Goal: Task Accomplishment & Management: Manage account settings

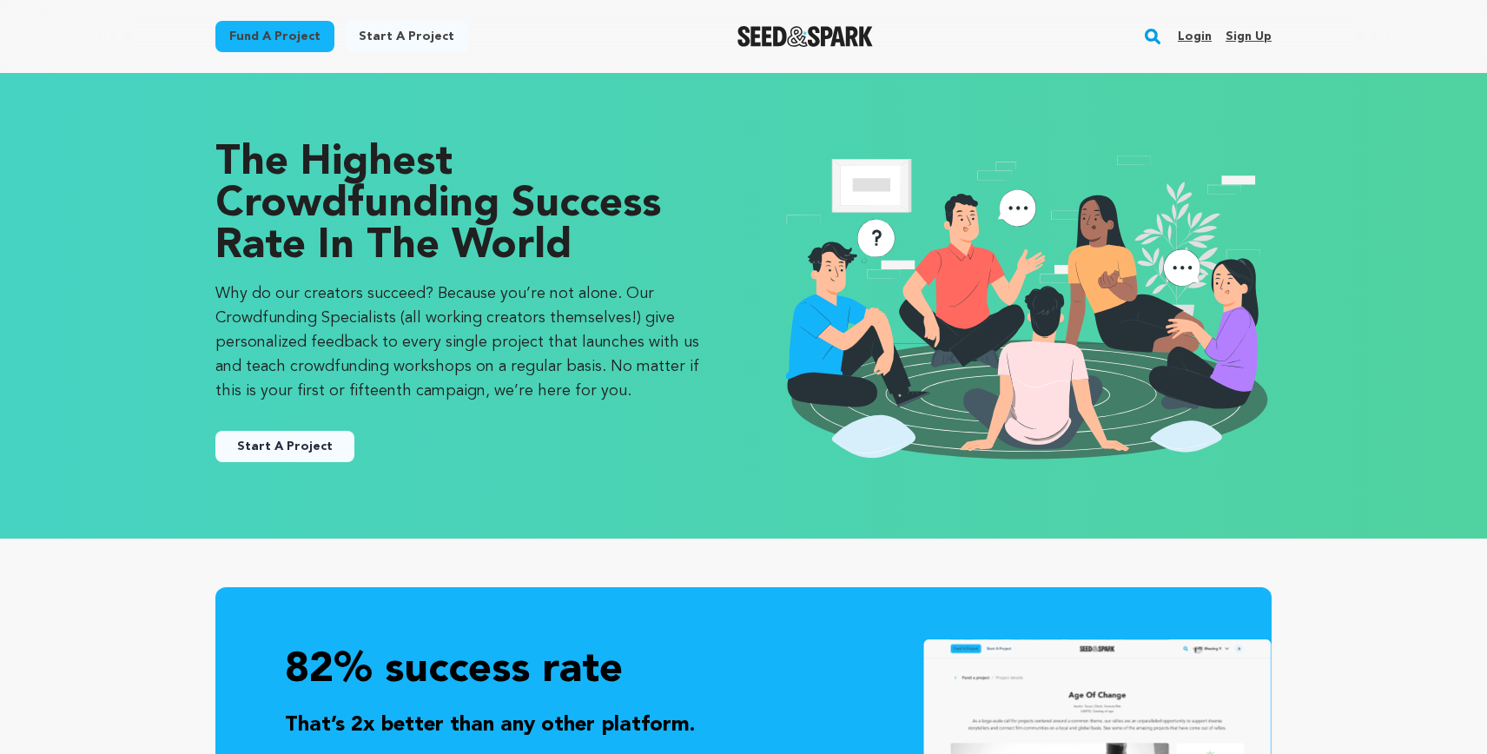
click at [1185, 34] on link "Login" at bounding box center [1195, 37] width 34 height 28
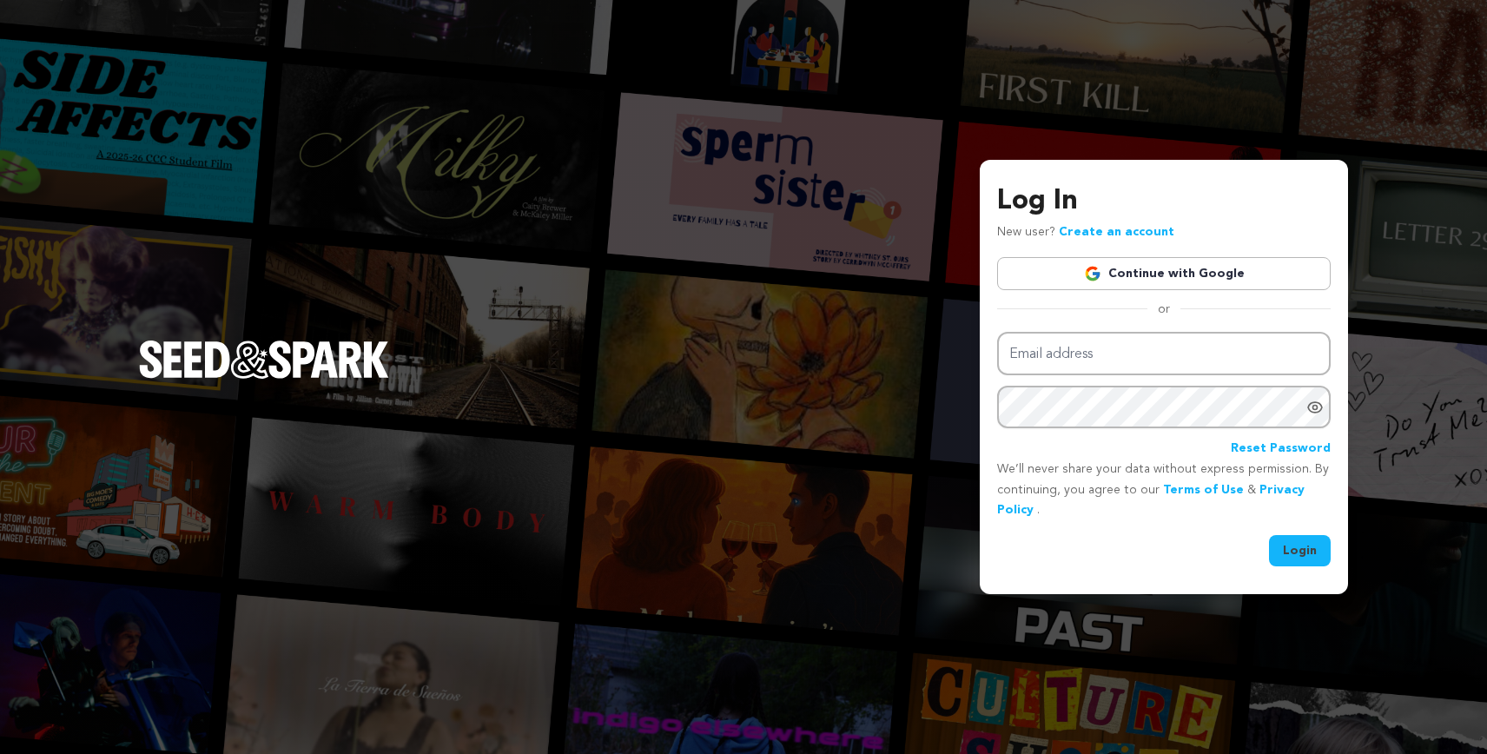
click at [1251, 274] on link "Continue with Google" at bounding box center [1163, 273] width 333 height 33
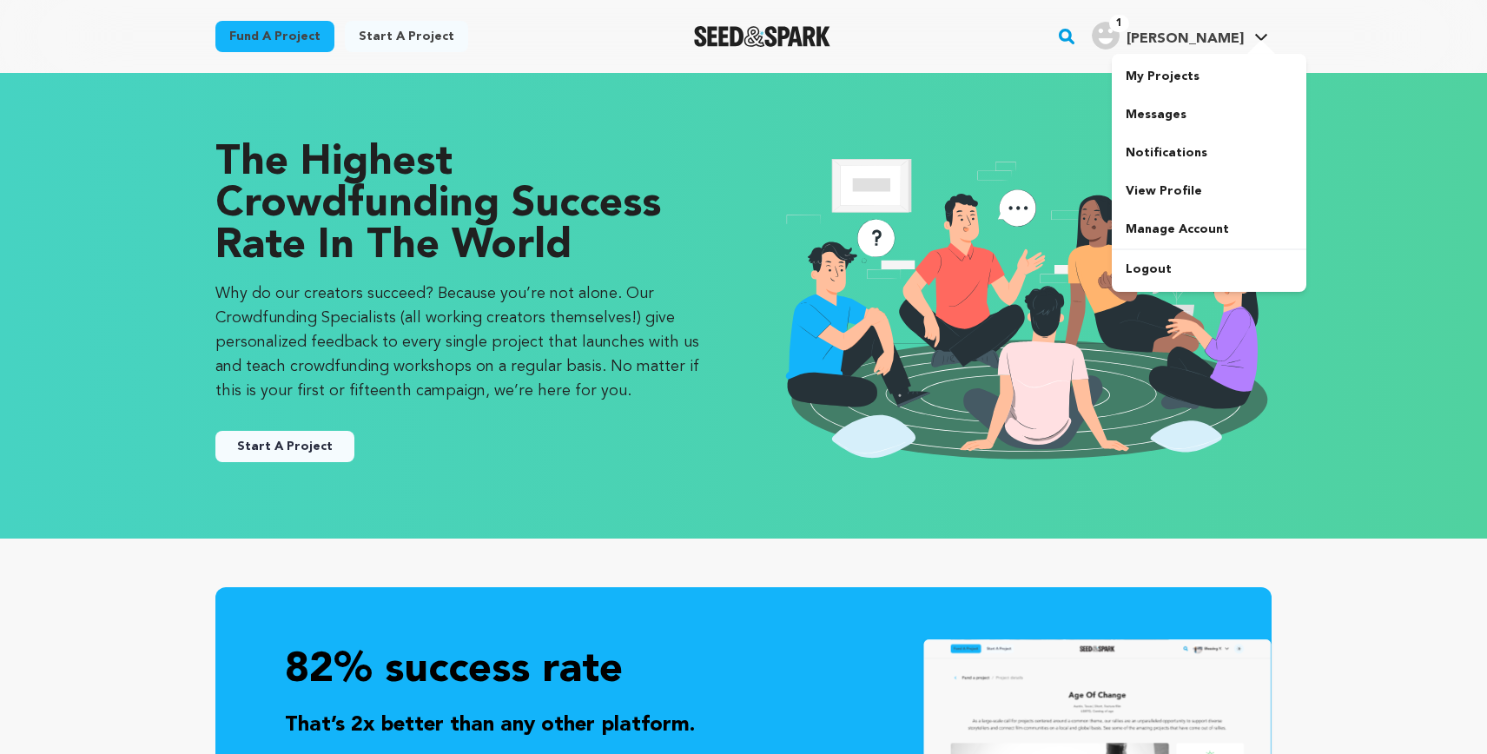
click at [1119, 39] on img "Sara N.'s Profile" at bounding box center [1106, 36] width 28 height 28
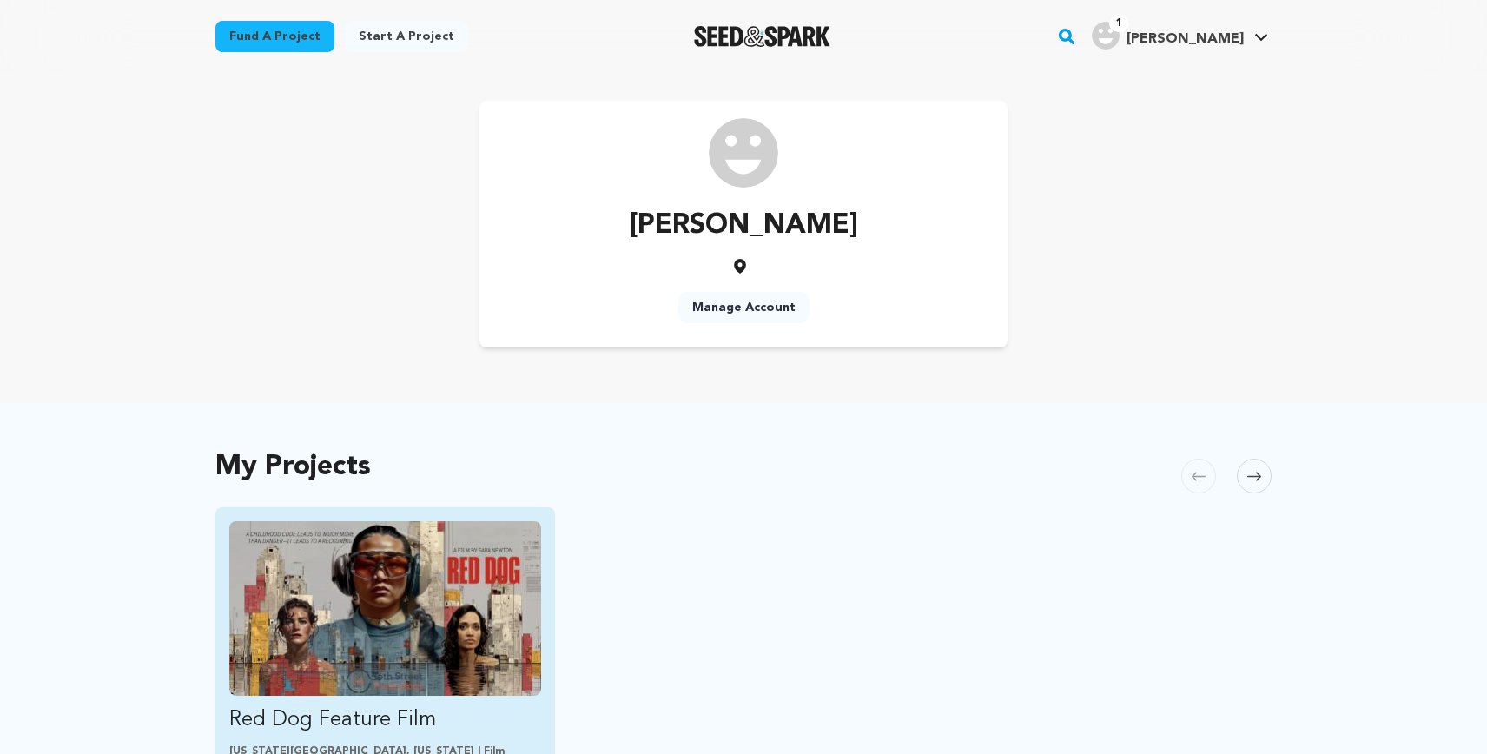
click at [446, 551] on img "Fund Red Dog Feature Film" at bounding box center [385, 608] width 312 height 175
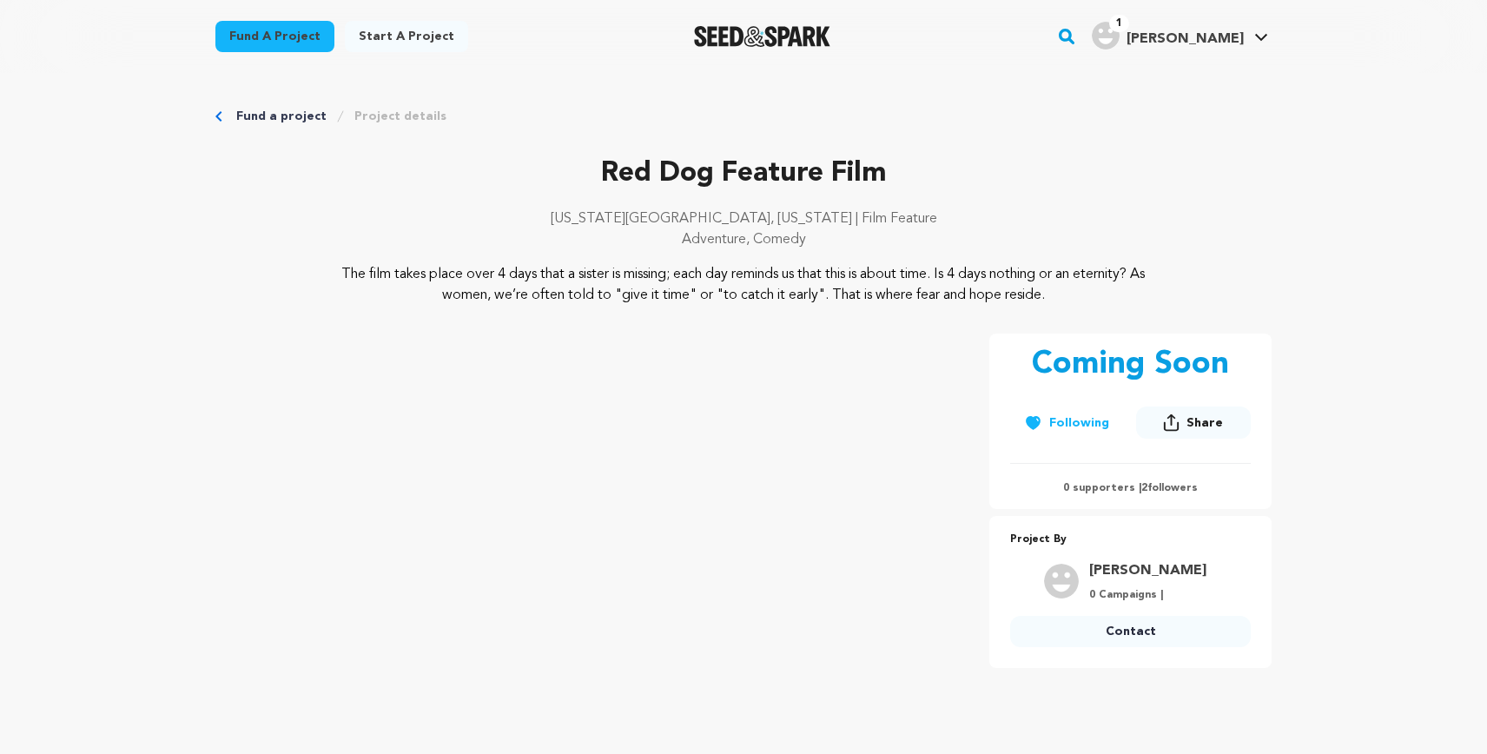
click at [1188, 426] on span "Share" at bounding box center [1204, 422] width 36 height 17
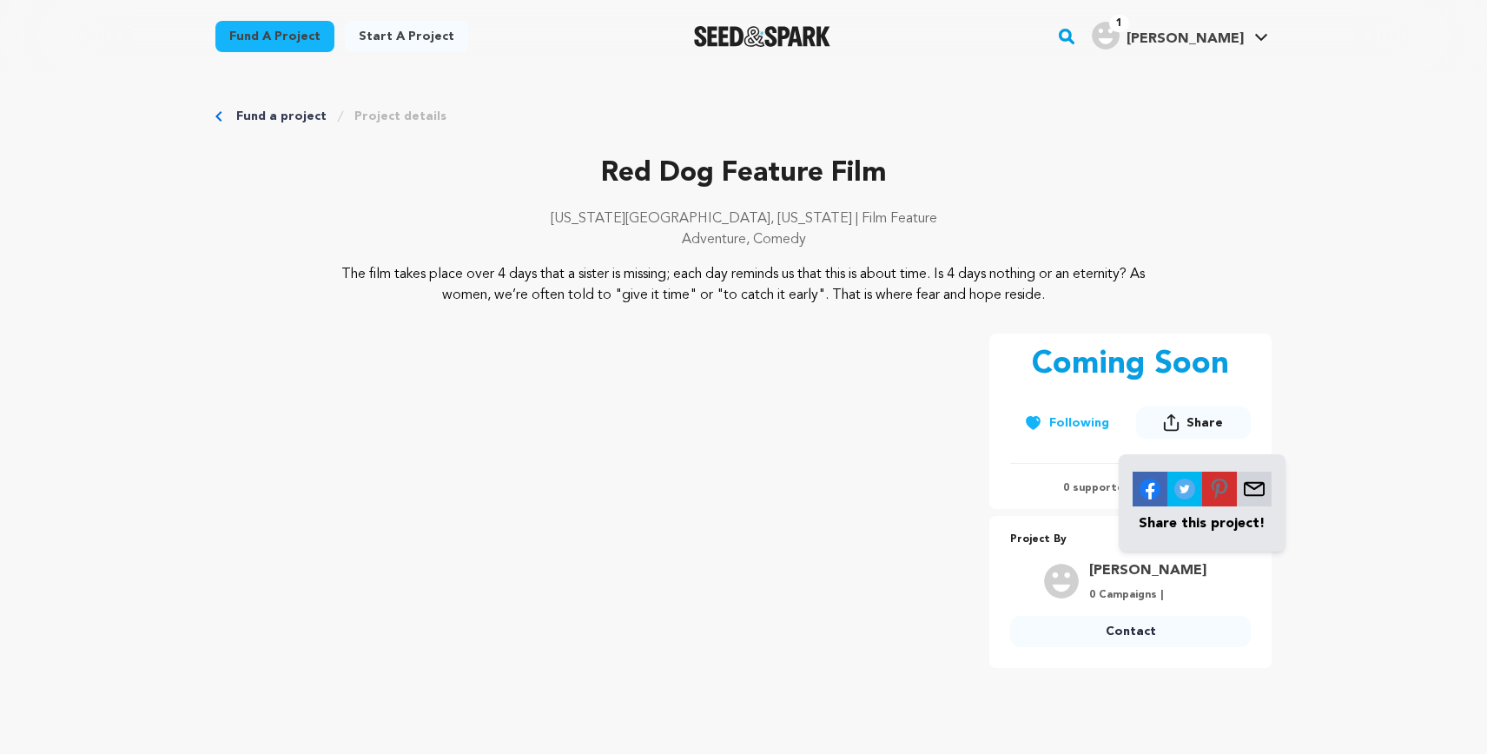
click at [1229, 525] on p "Share this project!" at bounding box center [1201, 523] width 139 height 21
click at [1146, 499] on img at bounding box center [1149, 489] width 35 height 35
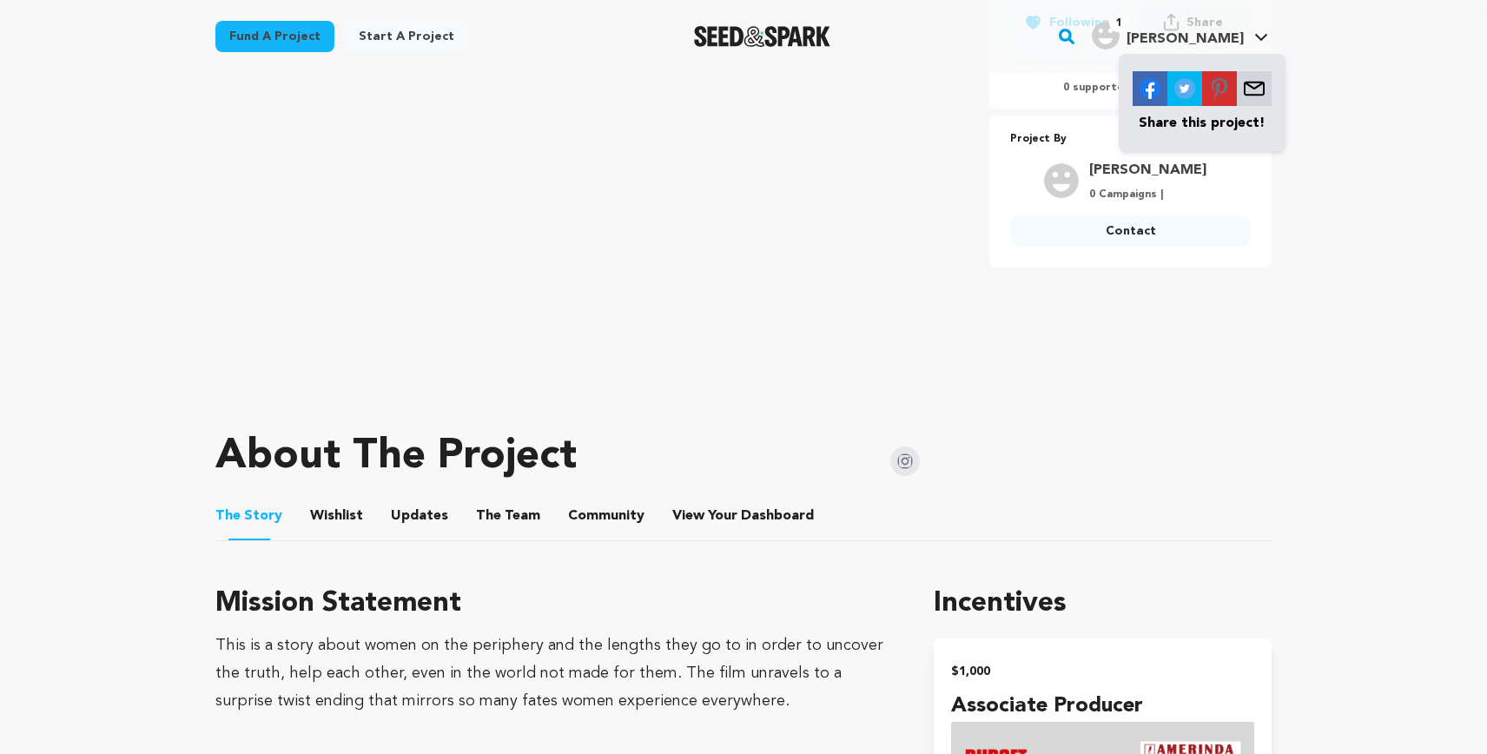
scroll to position [402, 0]
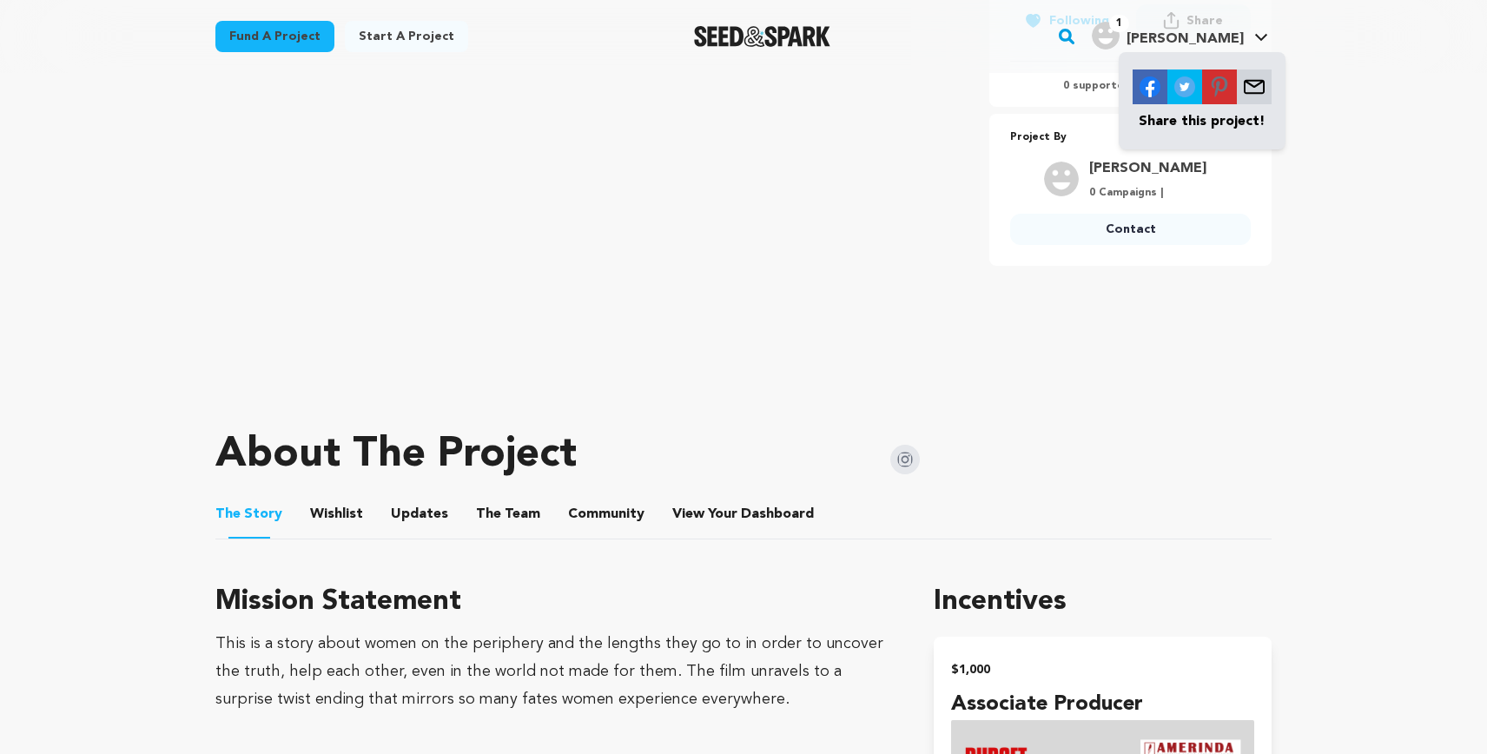
click at [774, 503] on li "View Your Dashboard View Your Dashboard" at bounding box center [744, 514] width 145 height 49
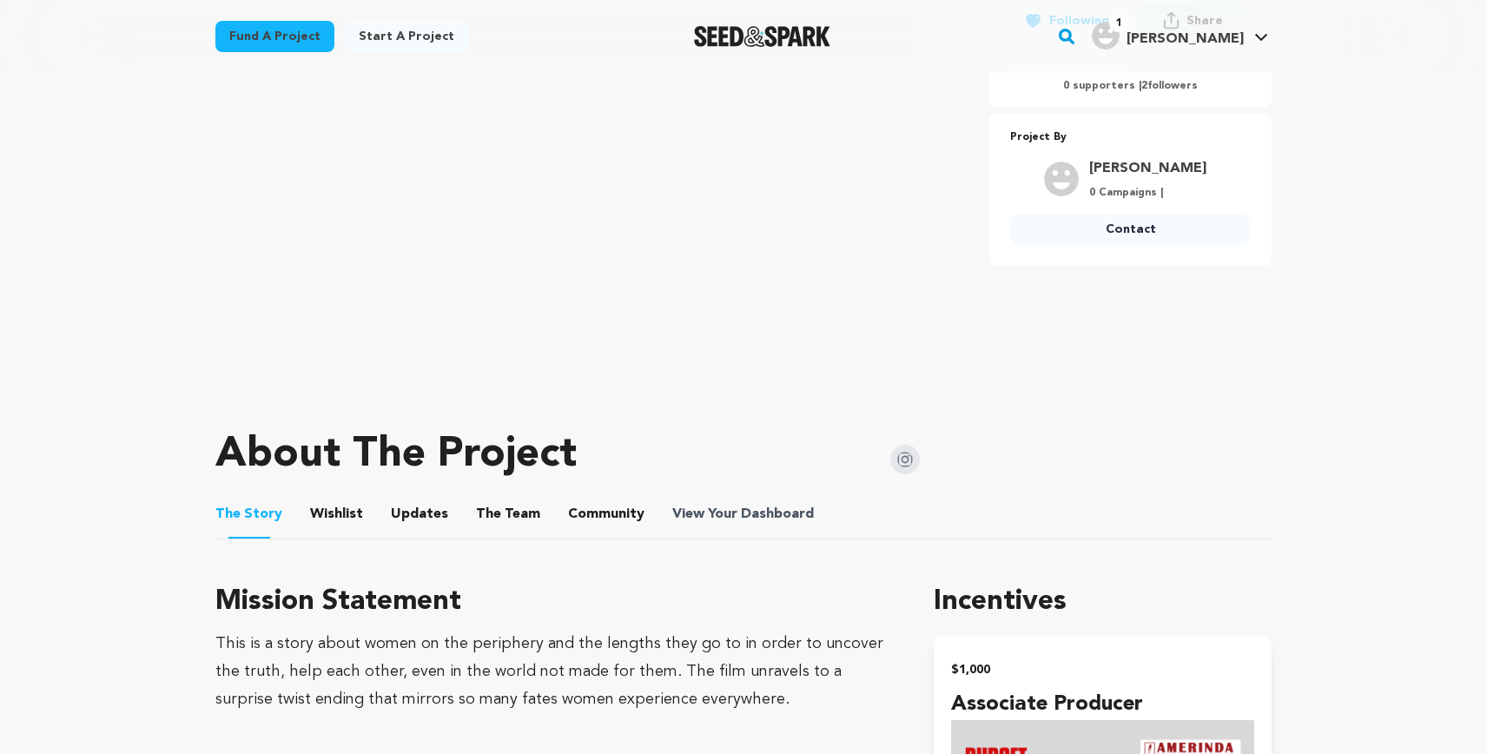
click at [754, 511] on span "Dashboard" at bounding box center [777, 514] width 73 height 21
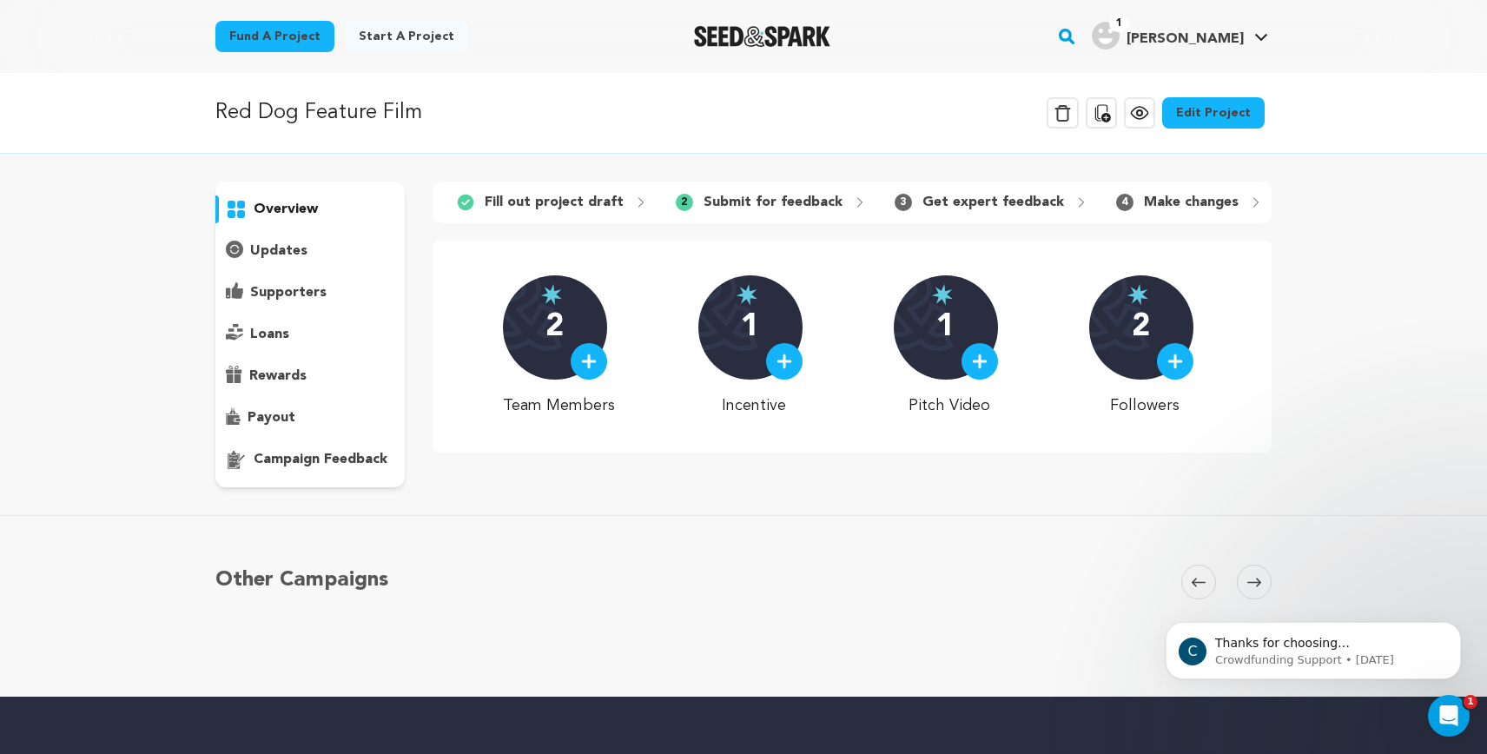
click at [853, 202] on icon at bounding box center [860, 202] width 14 height 14
click at [838, 202] on div "2 Submit for feedback" at bounding box center [771, 202] width 219 height 28
click at [1453, 723] on div "Open Intercom Messenger" at bounding box center [1445, 712] width 57 height 57
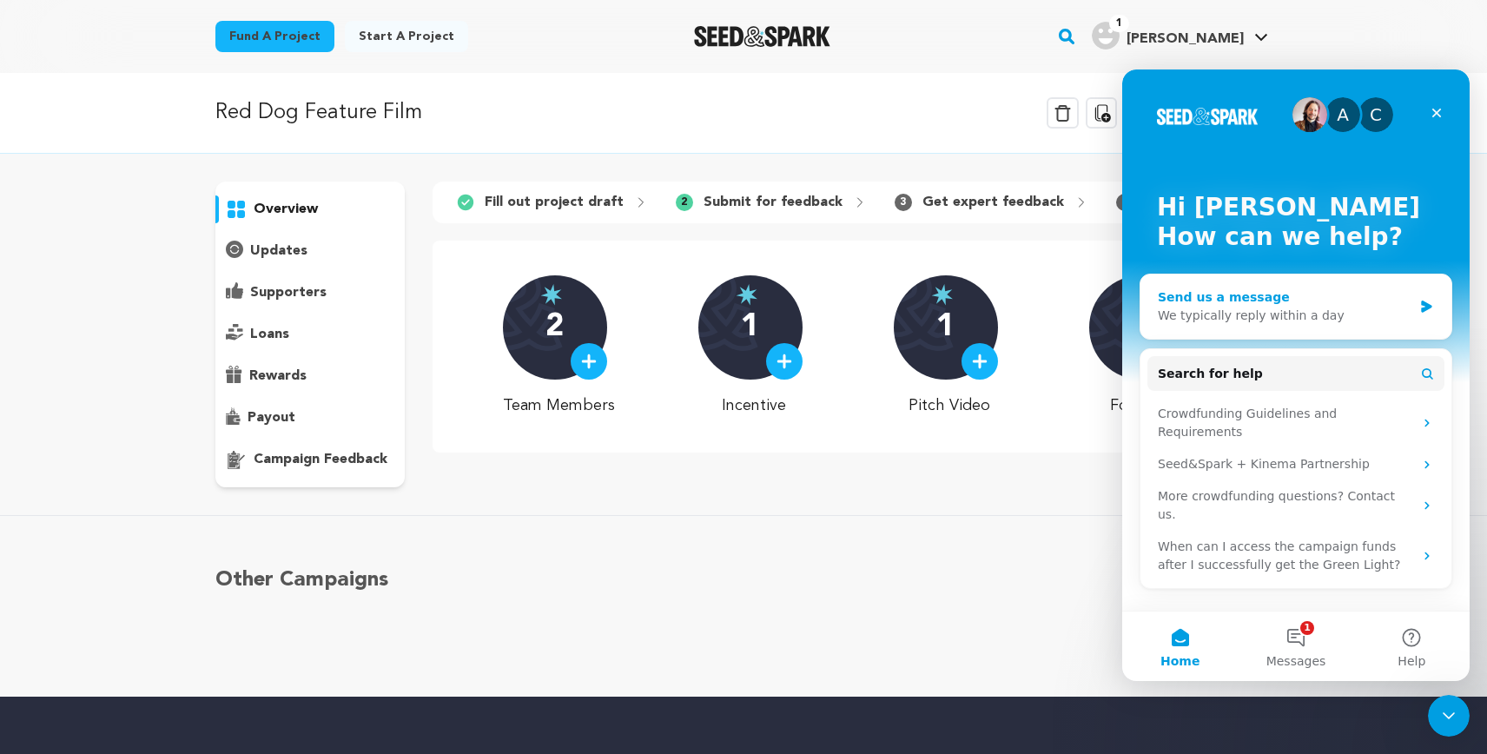
click at [1391, 314] on div "We typically reply within a day" at bounding box center [1285, 316] width 254 height 18
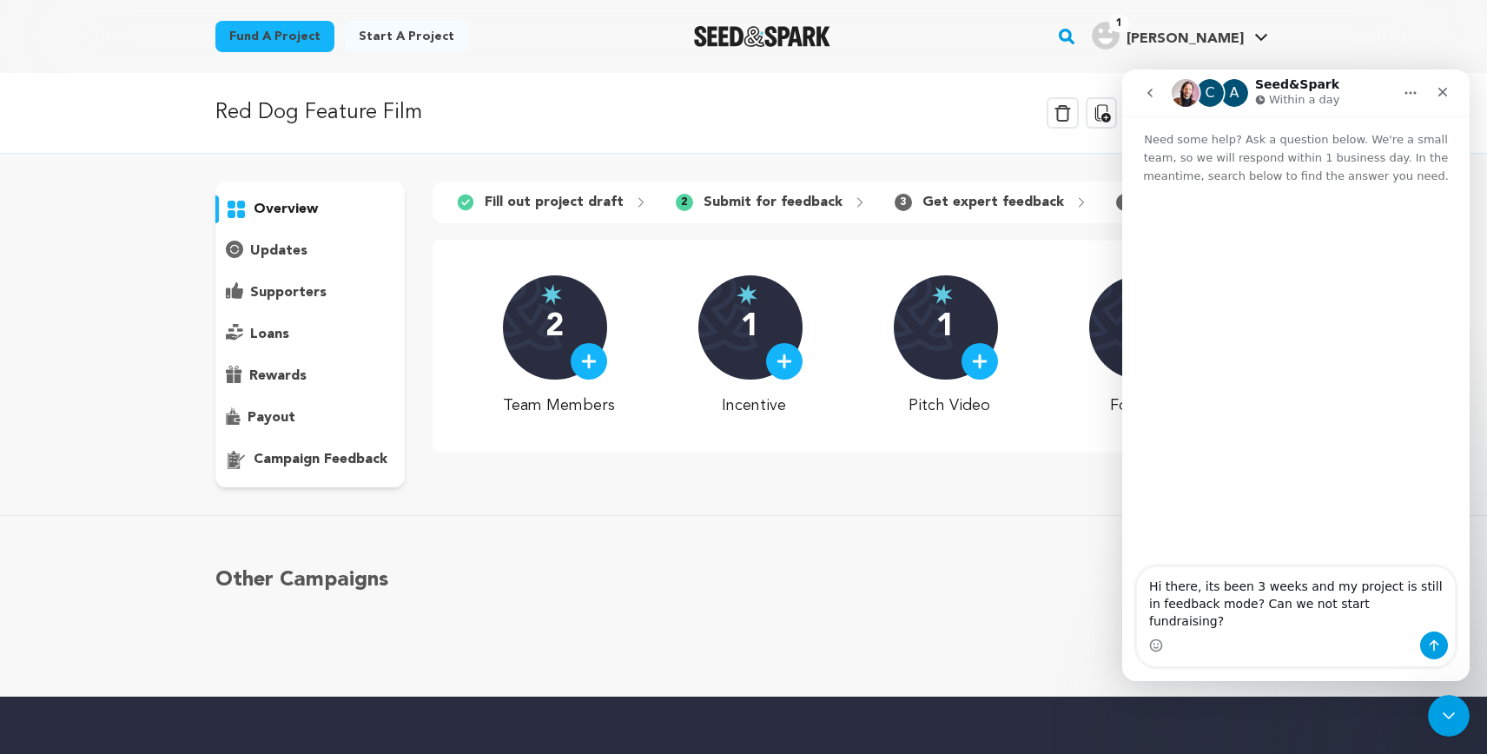
type textarea "Hi there, its been 3 weeks and my project is still in feedback mode? Can we not…"
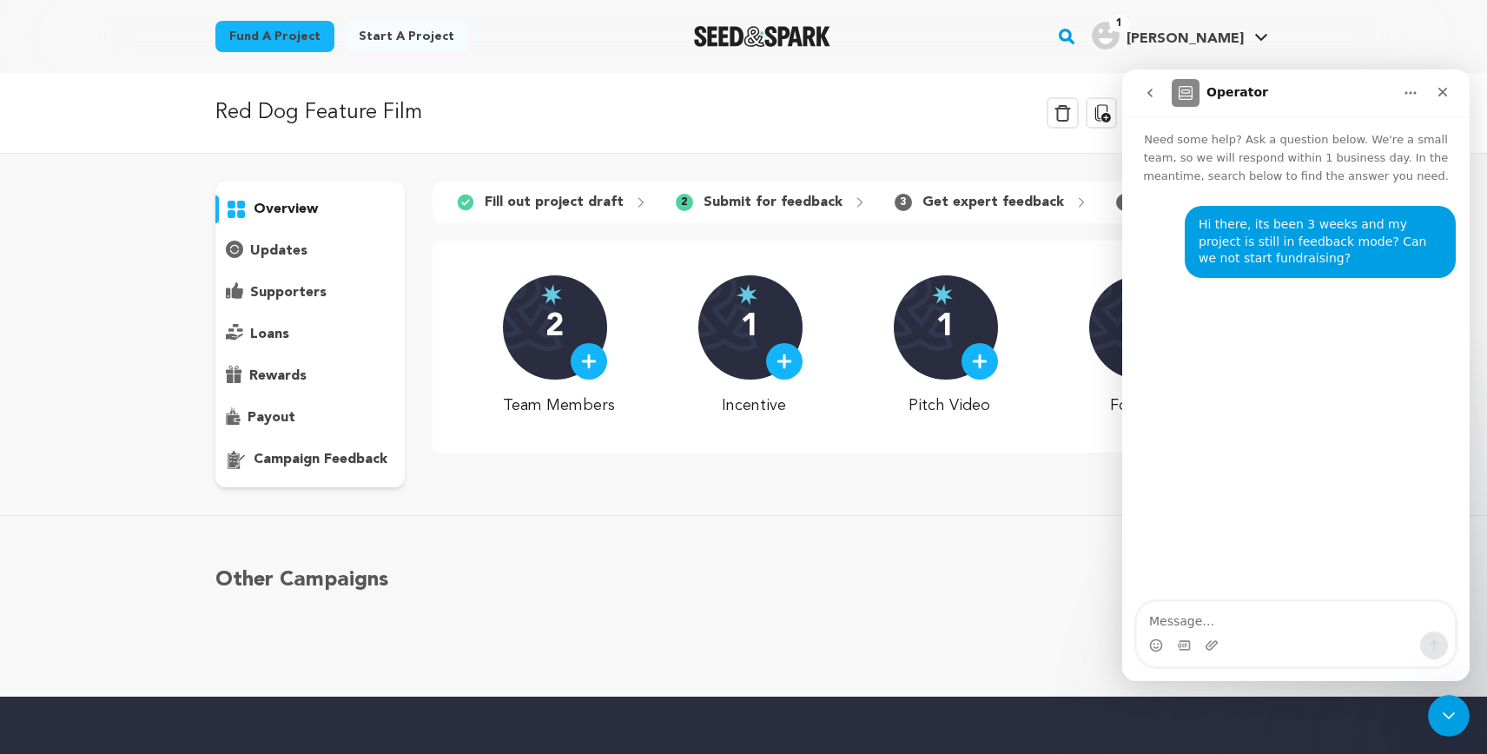
click at [289, 199] on p "overview" at bounding box center [286, 209] width 64 height 21
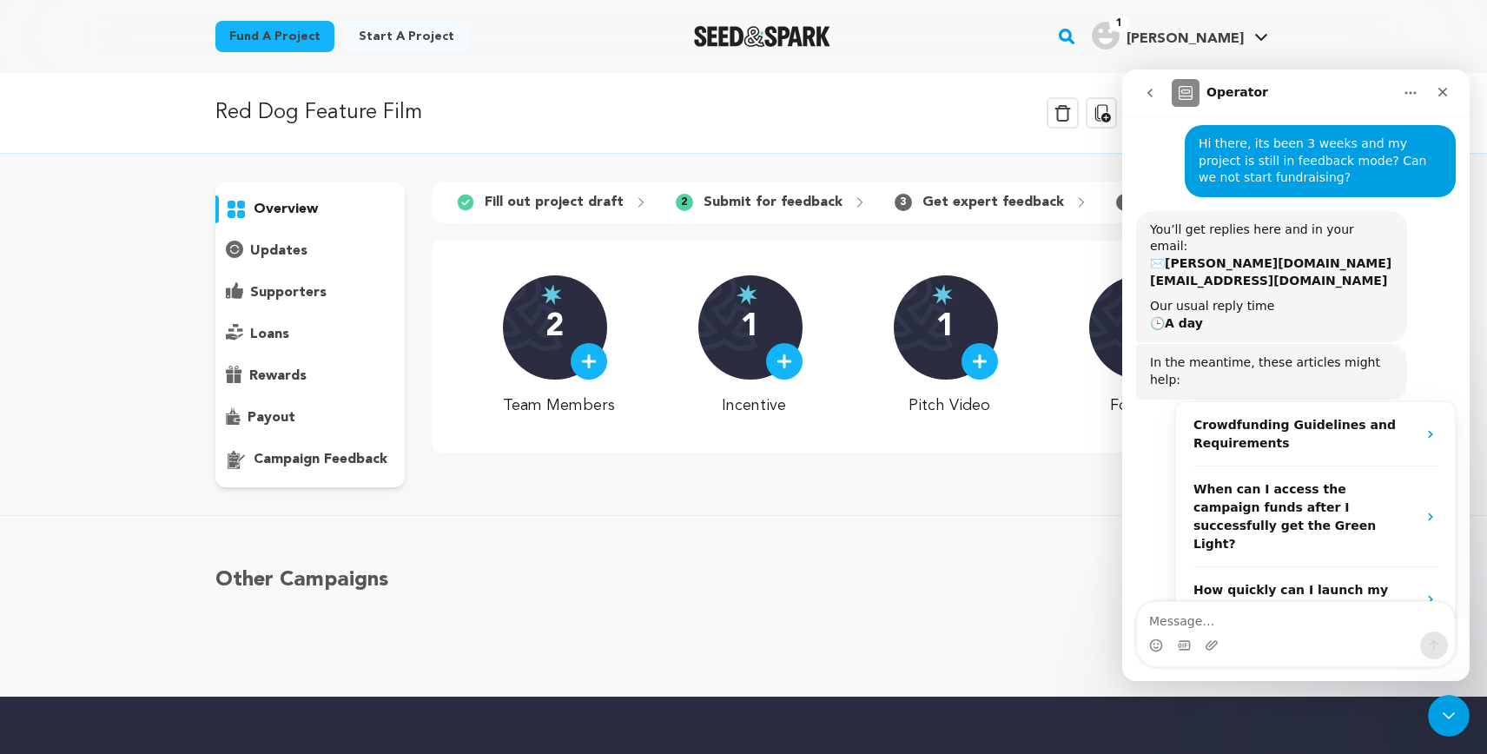
scroll to position [102, 0]
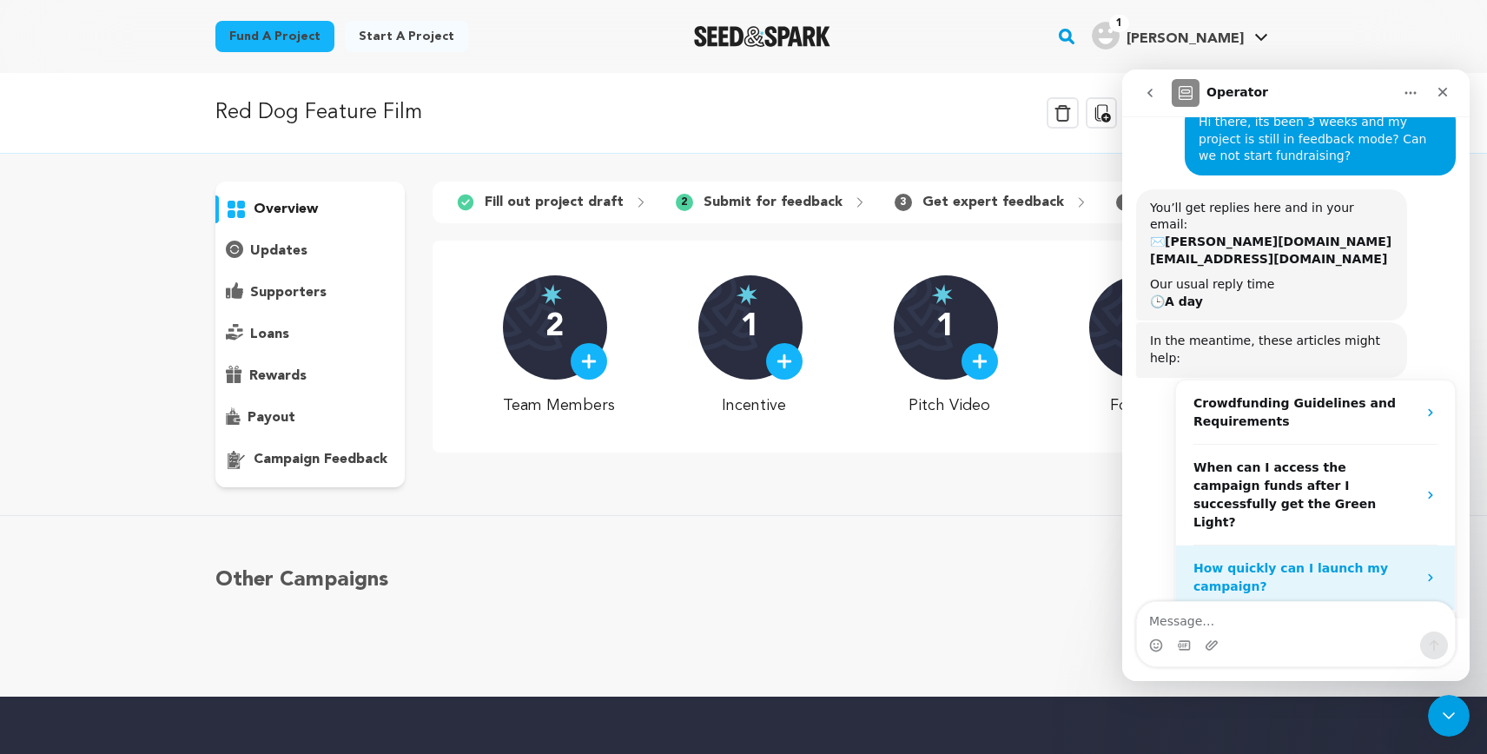
click at [1271, 561] on strong "How quickly can I launch my campaign?" at bounding box center [1290, 577] width 195 height 32
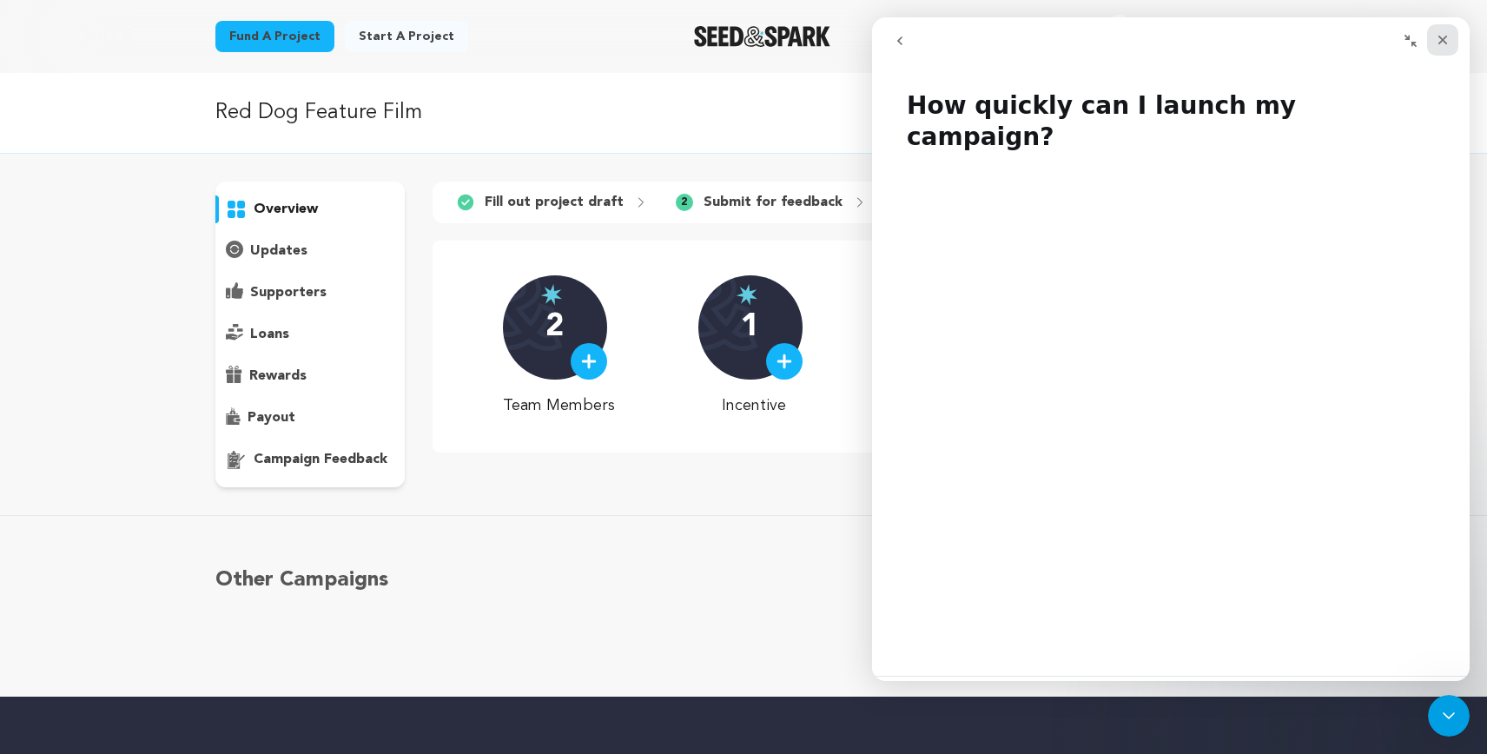
click at [1442, 43] on icon "Close" at bounding box center [1443, 40] width 14 height 14
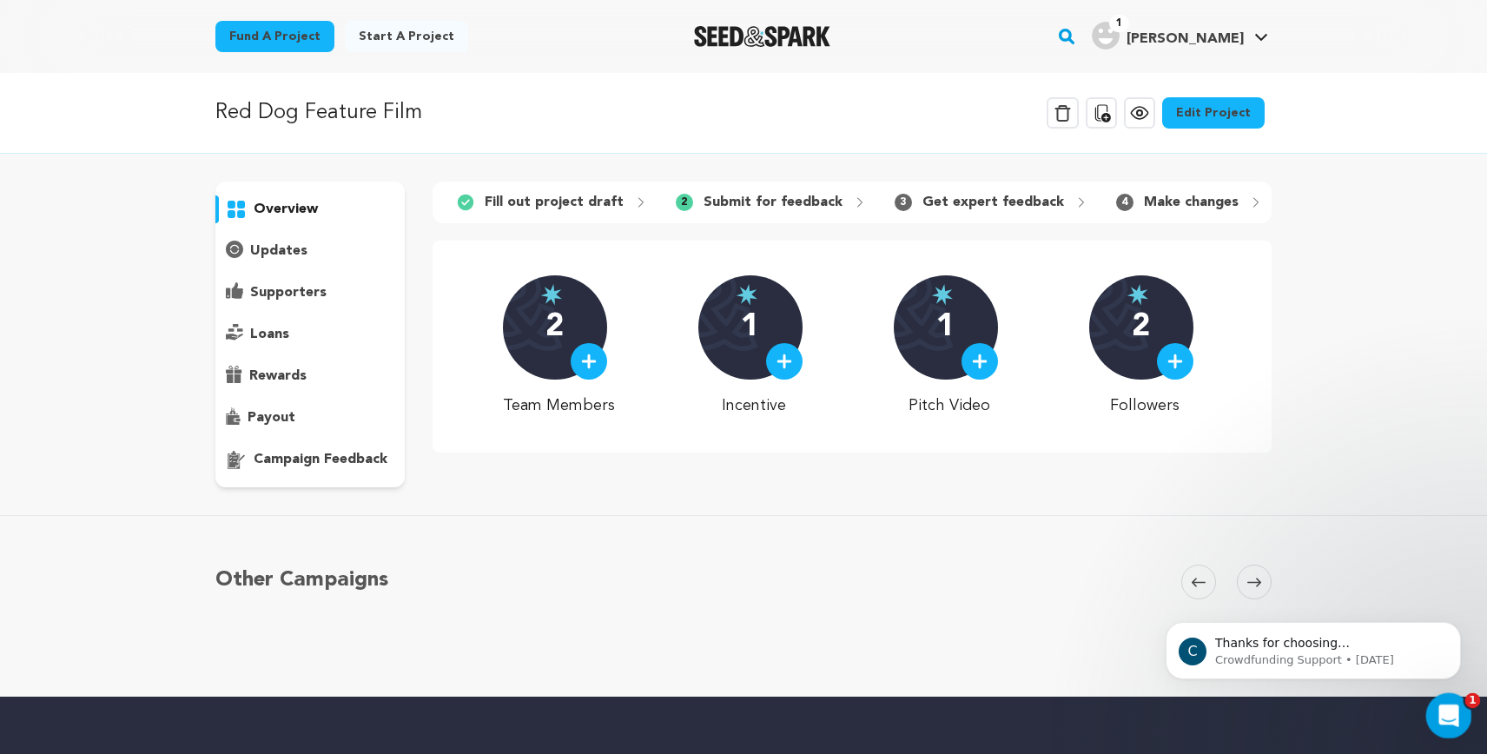
click at [1447, 706] on icon "Open Intercom Messenger" at bounding box center [1446, 713] width 29 height 29
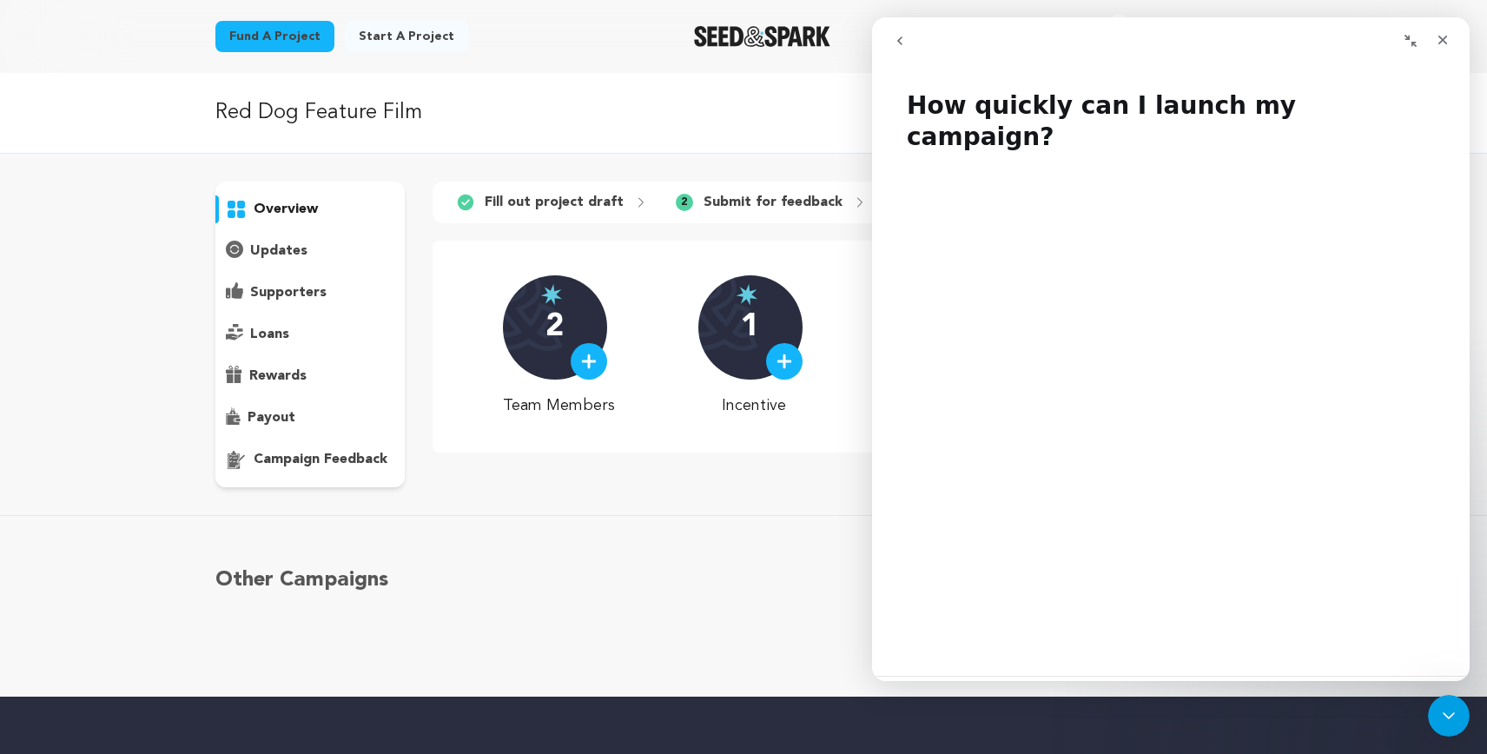
click at [1186, 697] on div "Did this answer your question?" at bounding box center [1171, 706] width 556 height 19
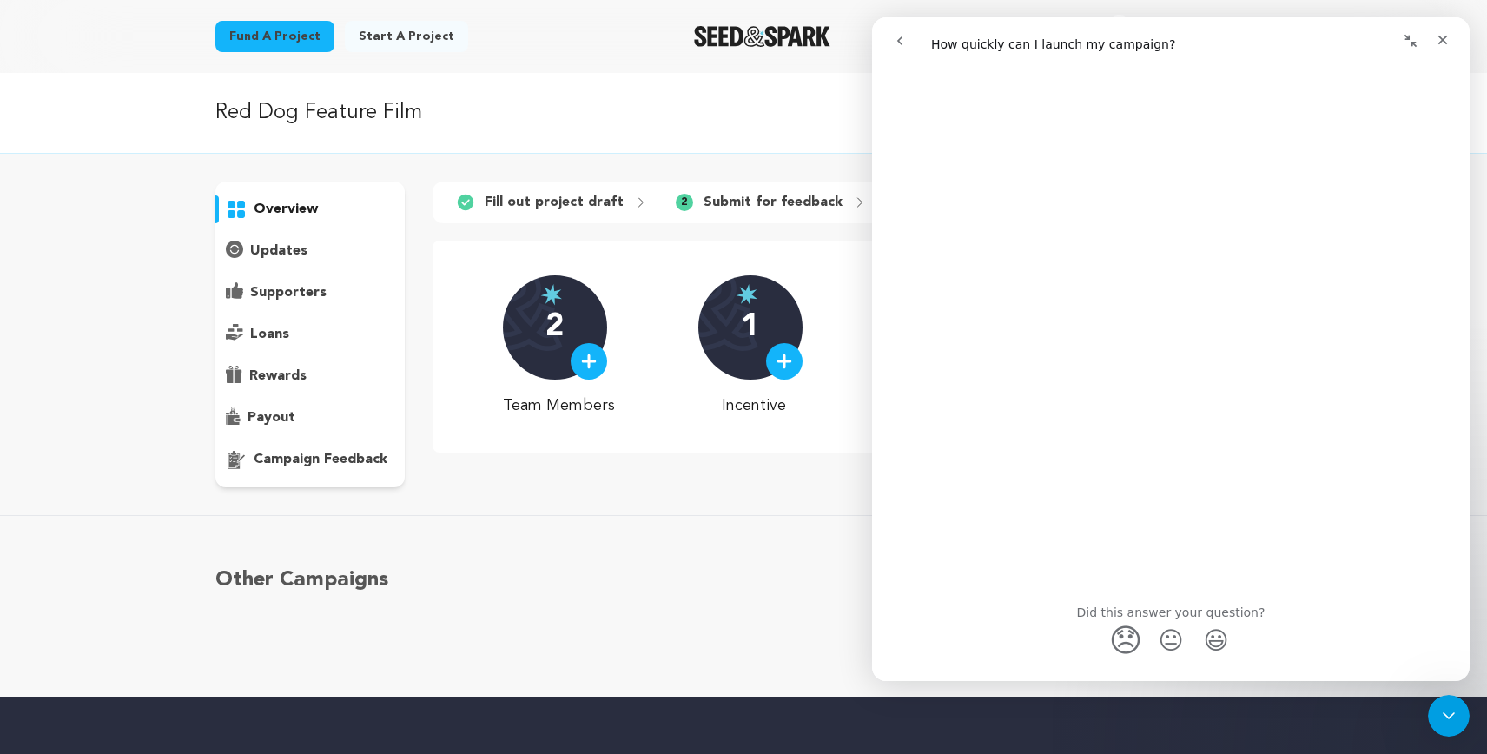
click at [1116, 617] on span "😞" at bounding box center [1126, 640] width 34 height 46
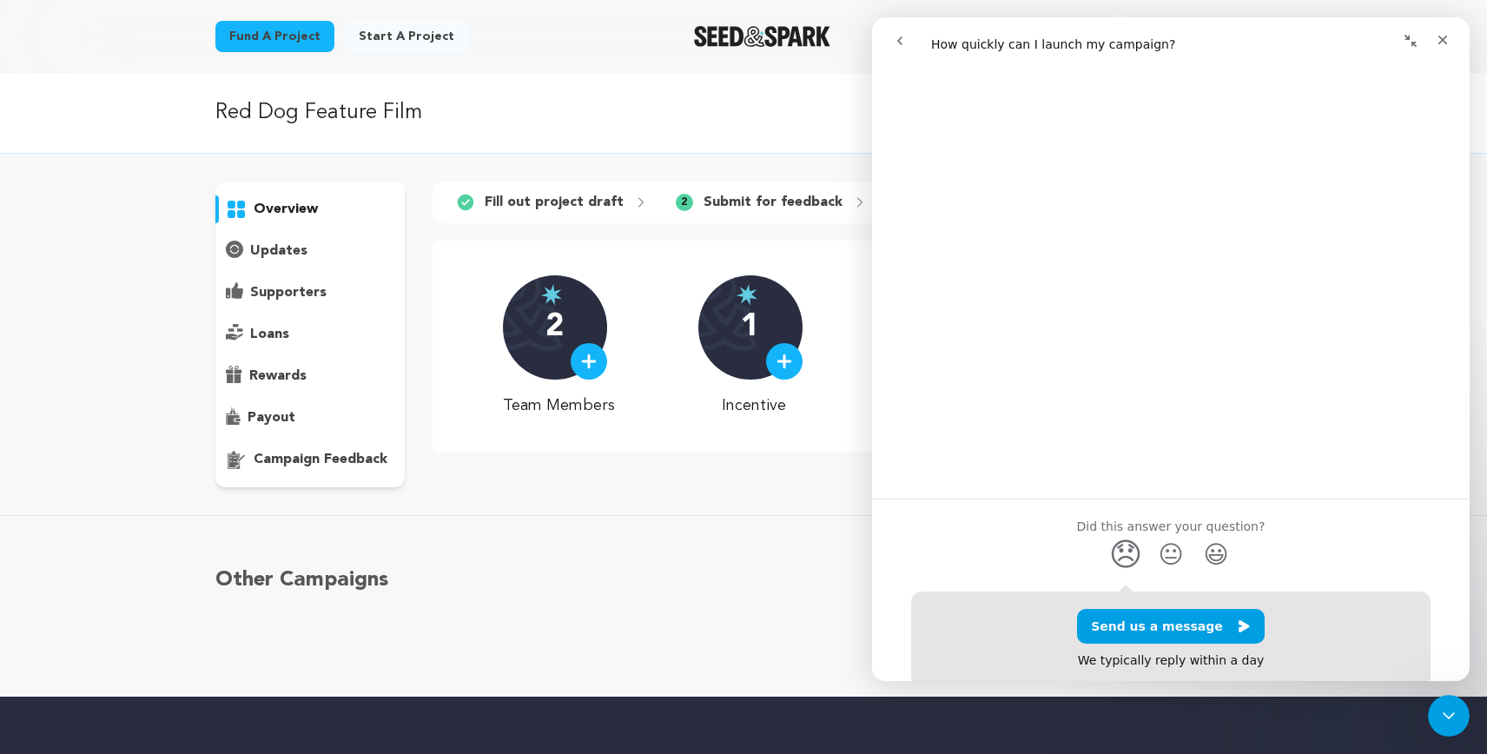
scroll to position [211, 0]
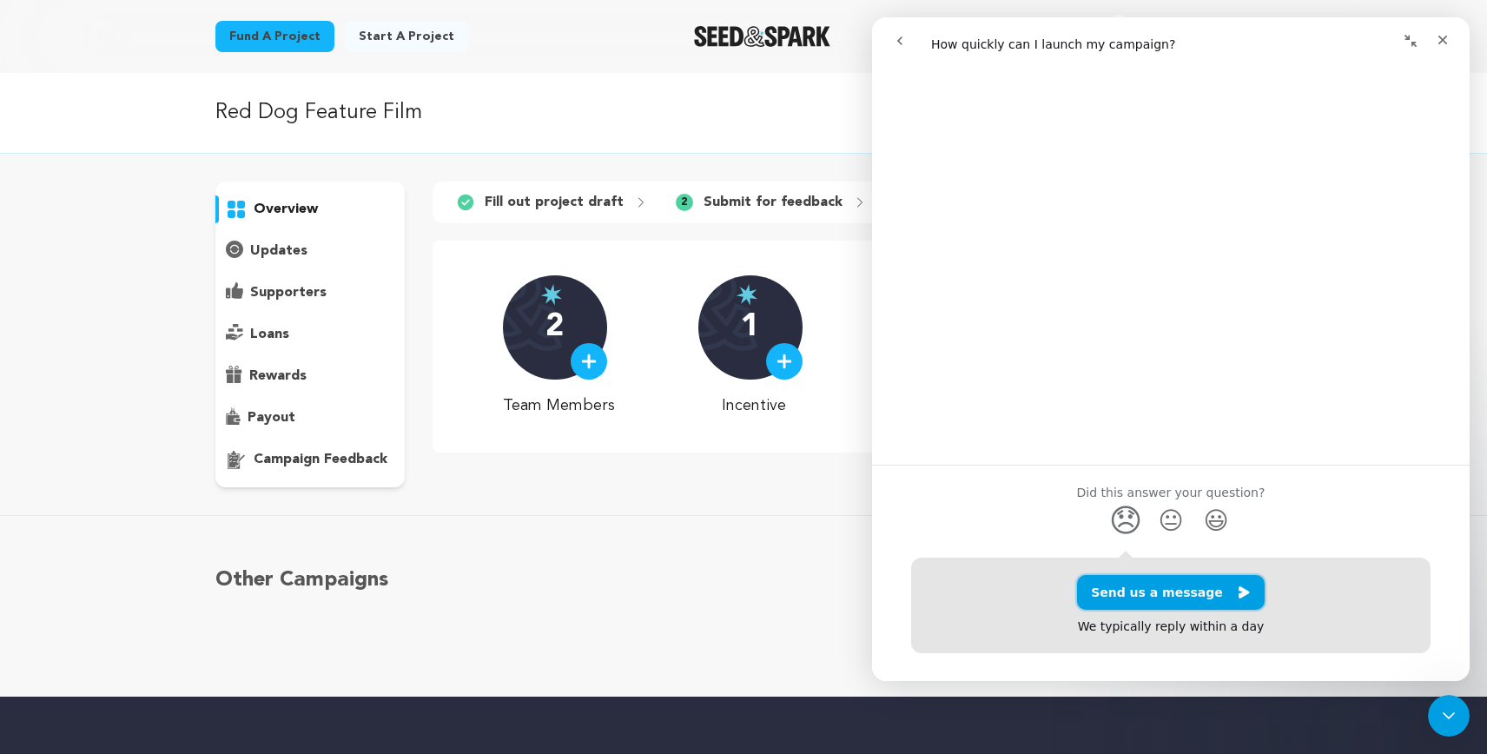
click at [1142, 575] on button "Send us a message" at bounding box center [1171, 592] width 188 height 35
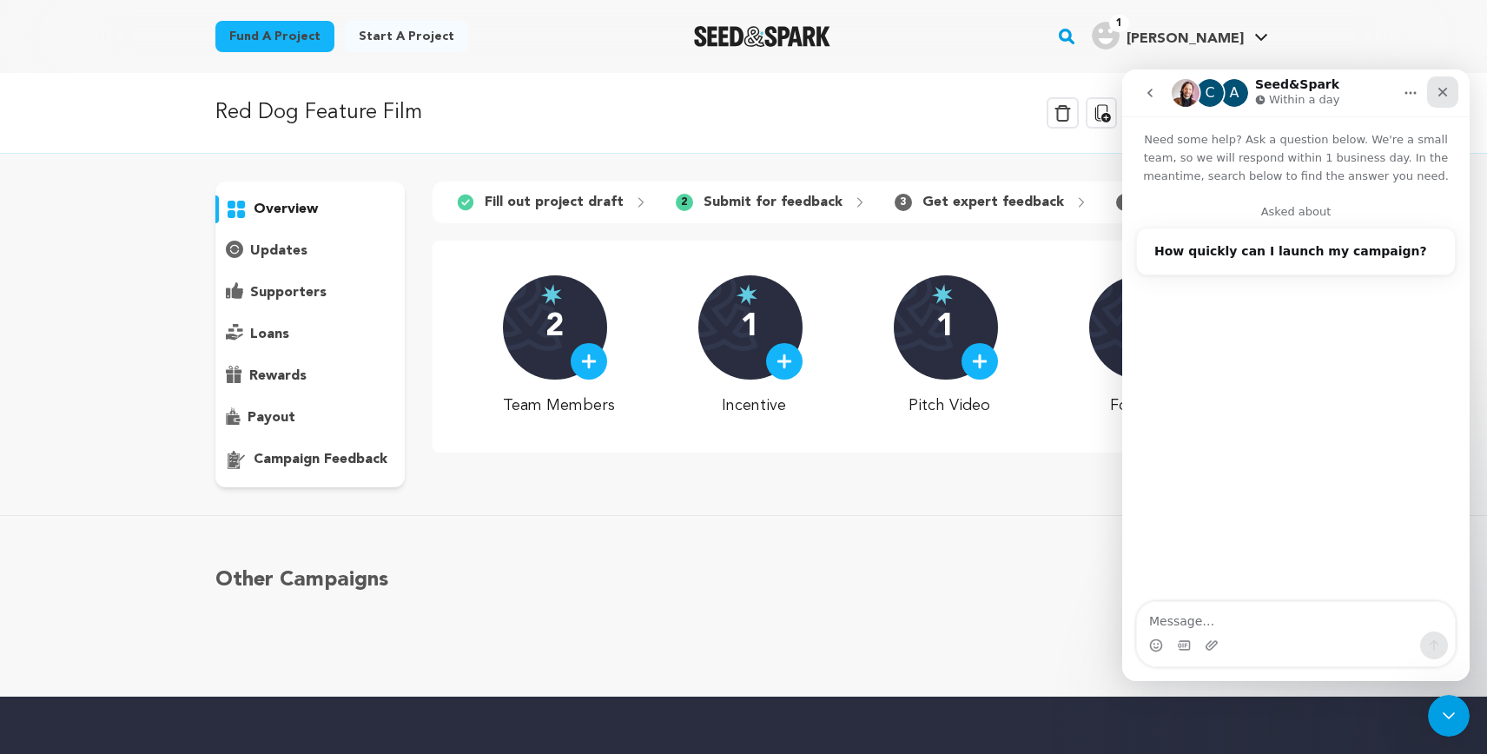
click at [1438, 92] on icon "Close" at bounding box center [1443, 92] width 14 height 14
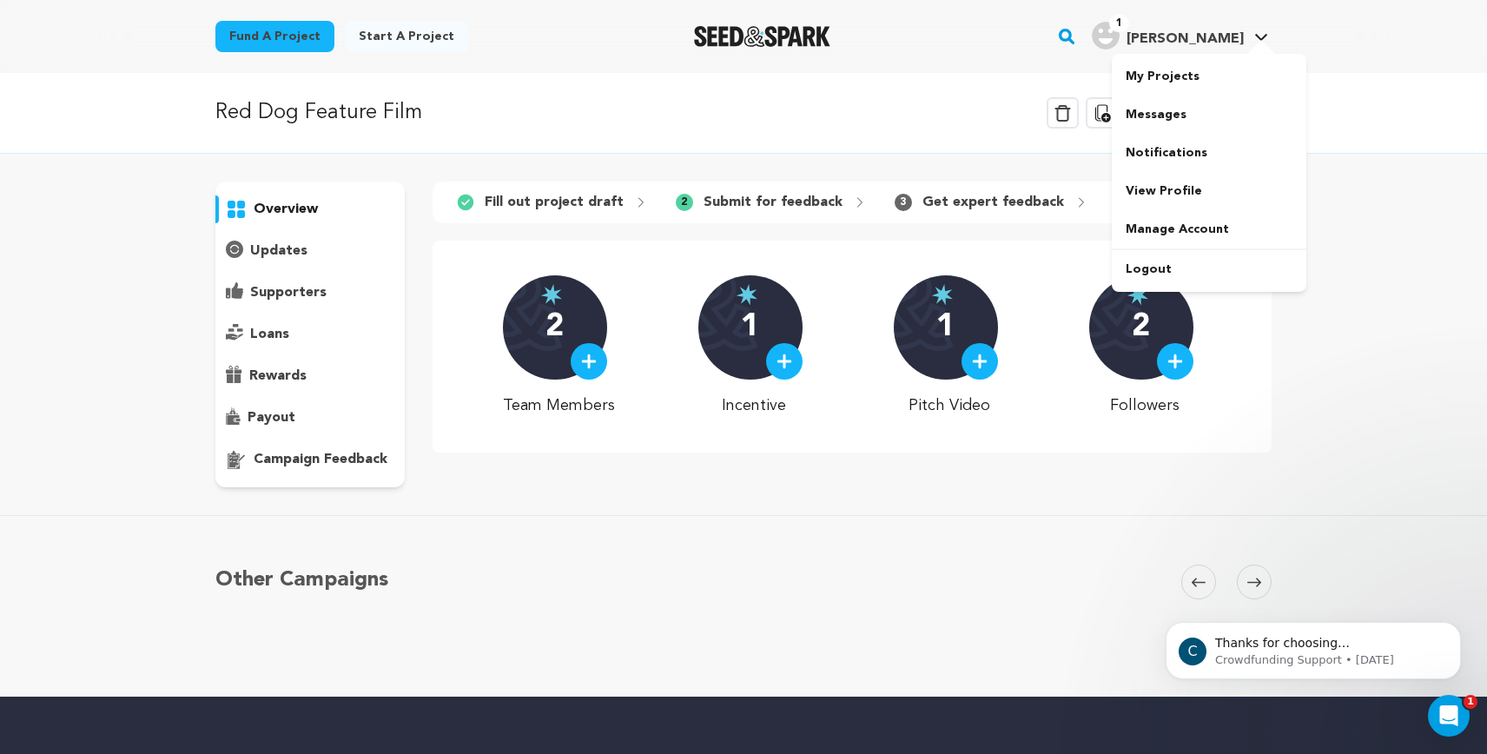
scroll to position [0, 0]
click at [1179, 78] on link "My Projects" at bounding box center [1209, 76] width 195 height 38
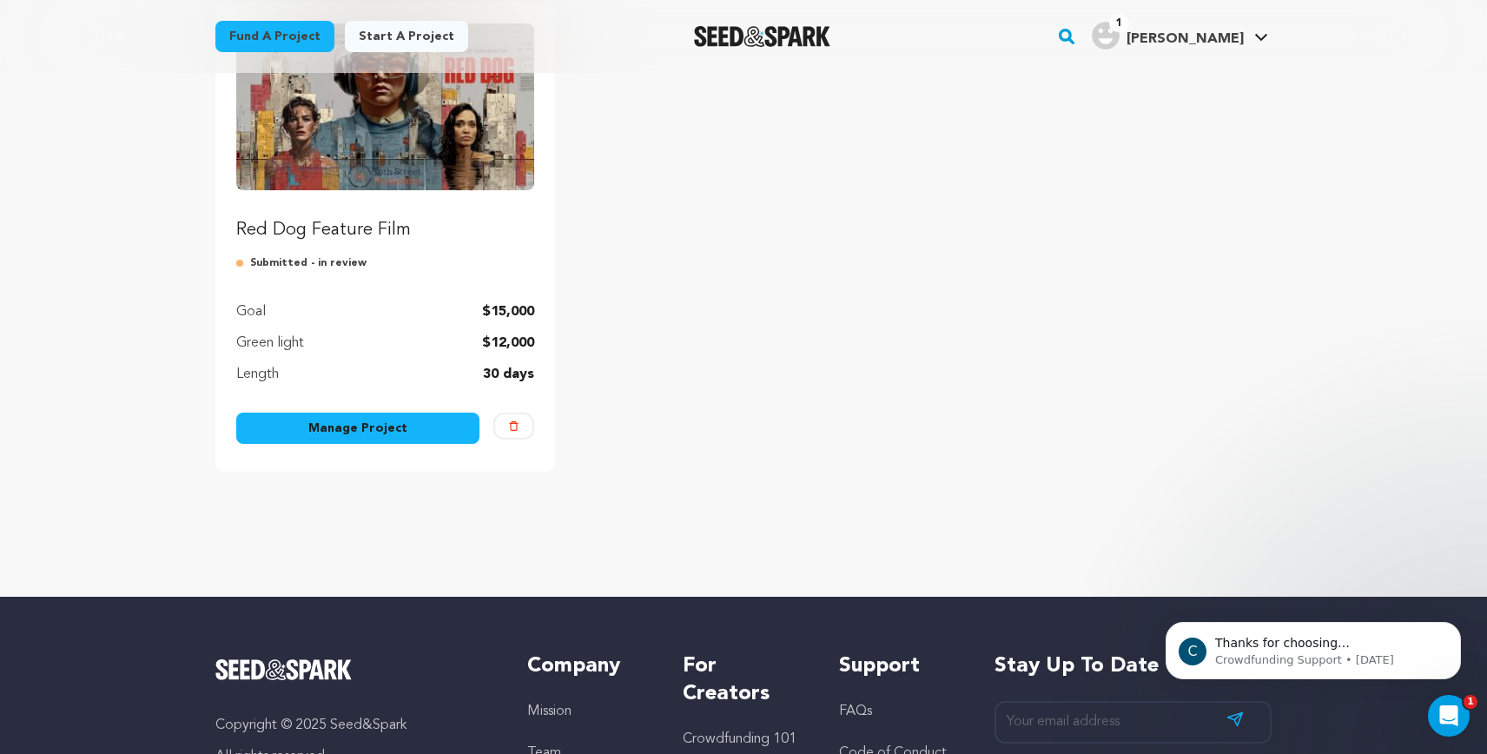
scroll to position [257, 0]
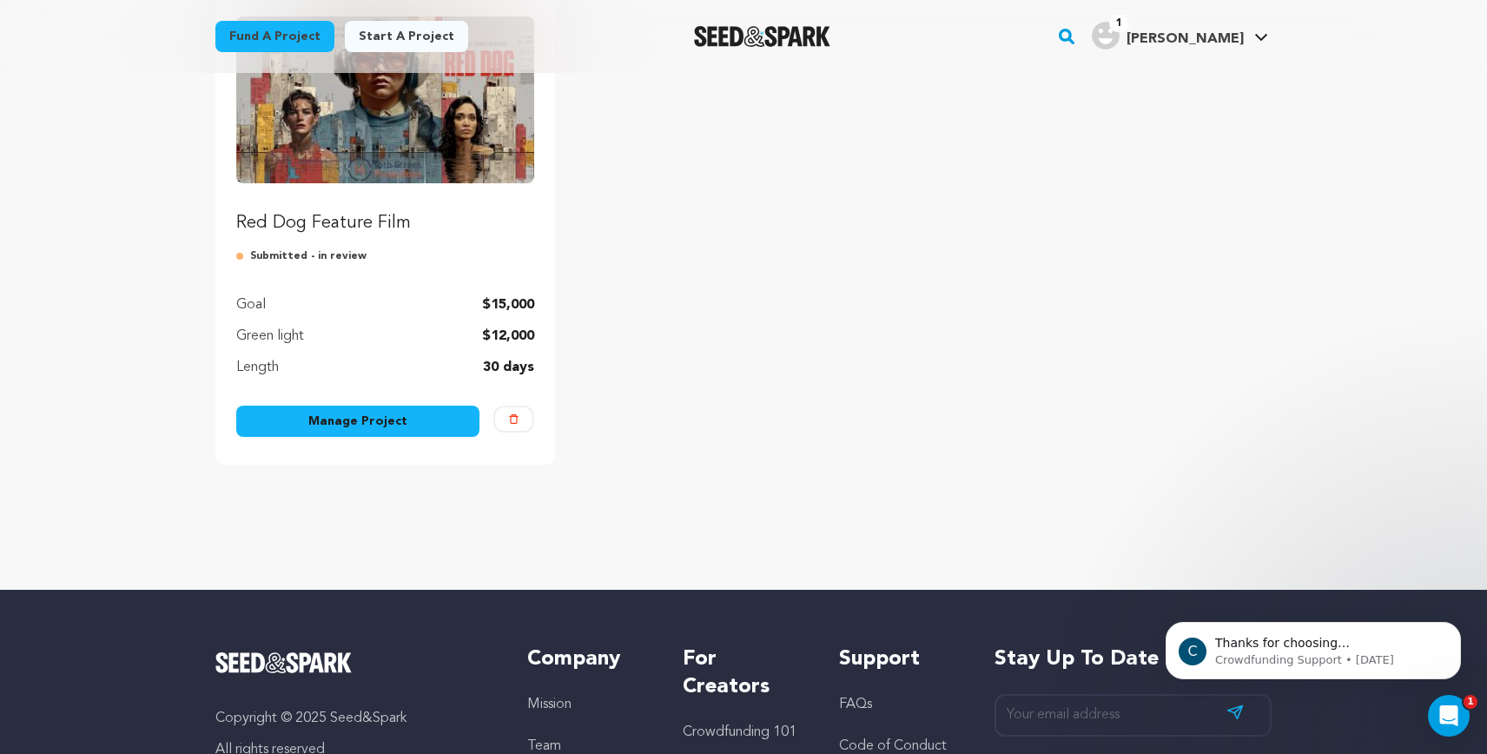
click at [397, 430] on link "Manage Project" at bounding box center [357, 421] width 243 height 31
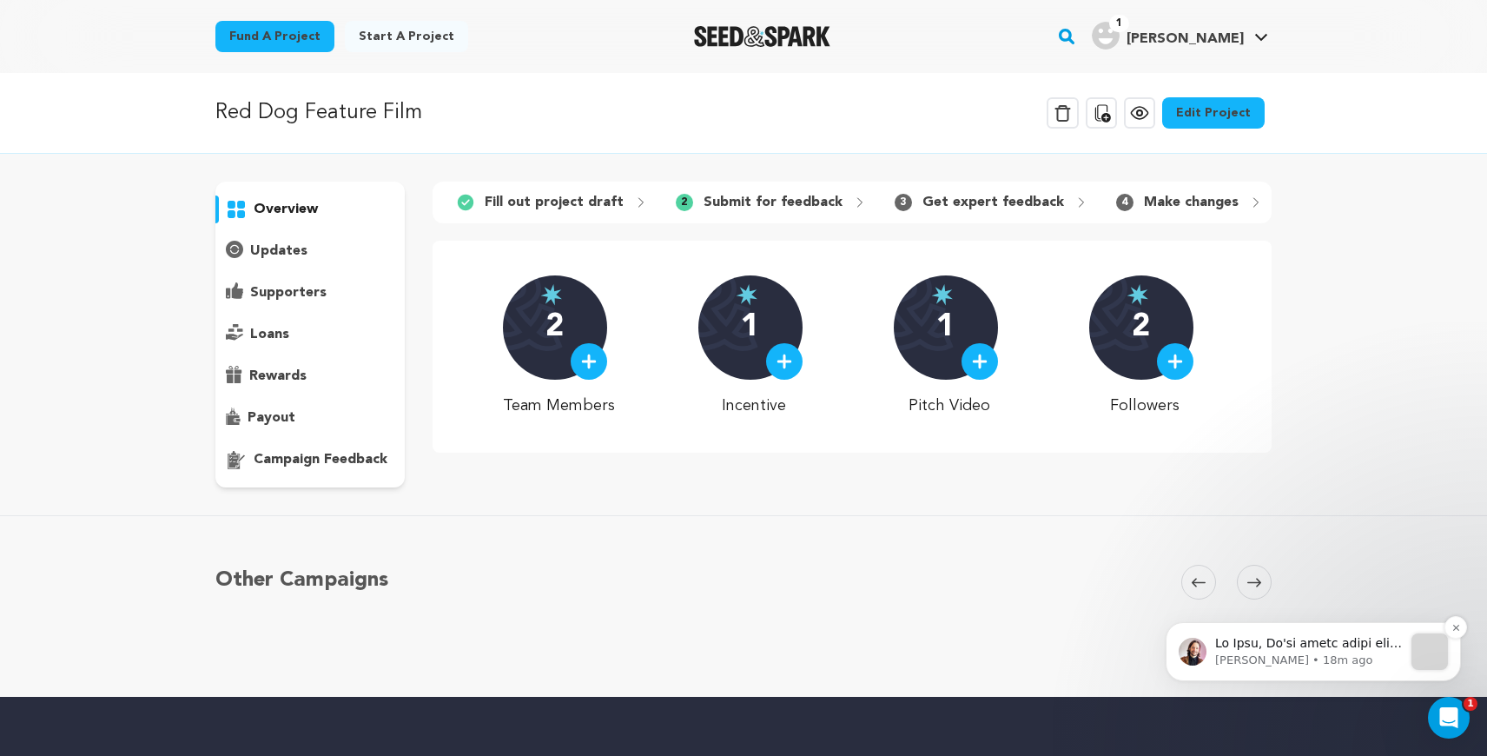
click at [1298, 661] on p "[PERSON_NAME] • 18m ago" at bounding box center [1309, 660] width 188 height 16
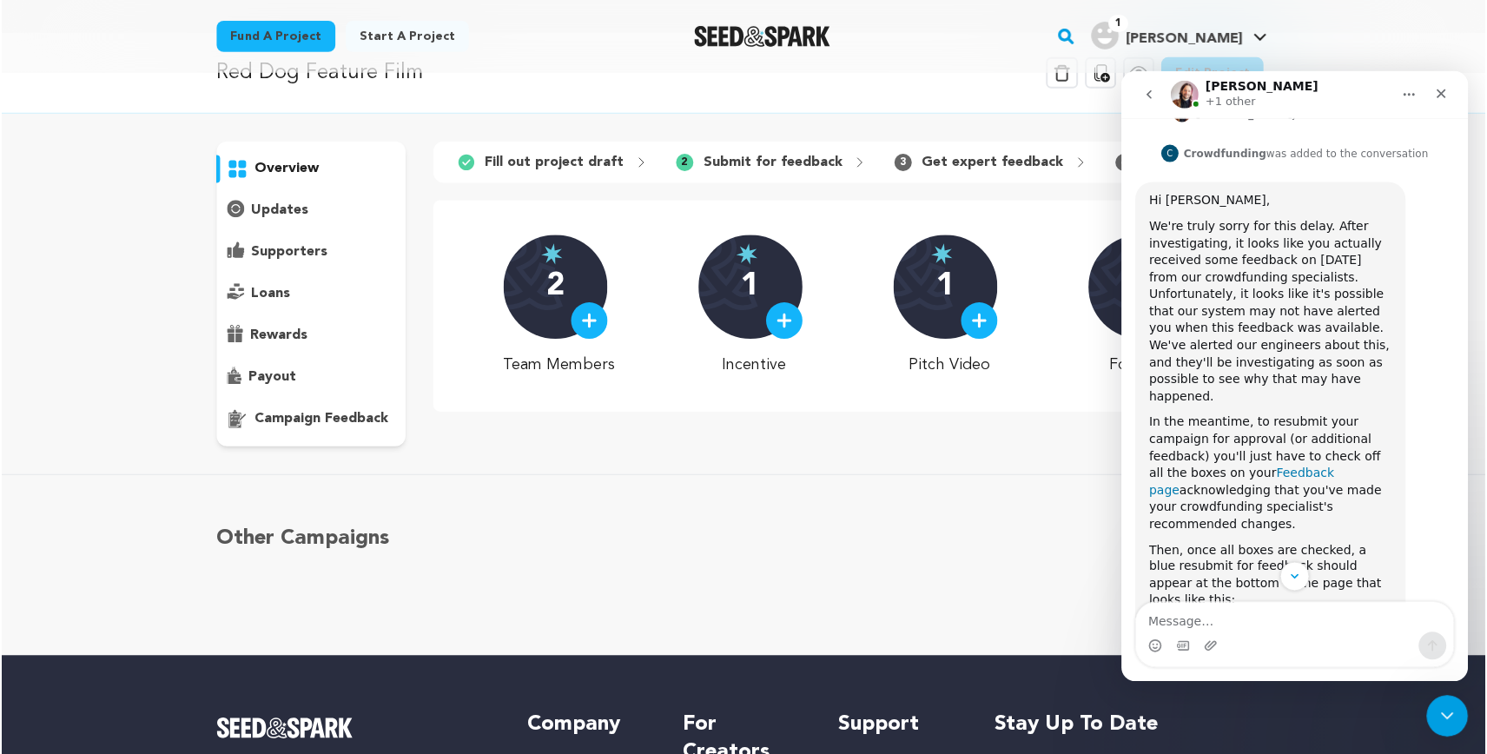
scroll to position [698, 0]
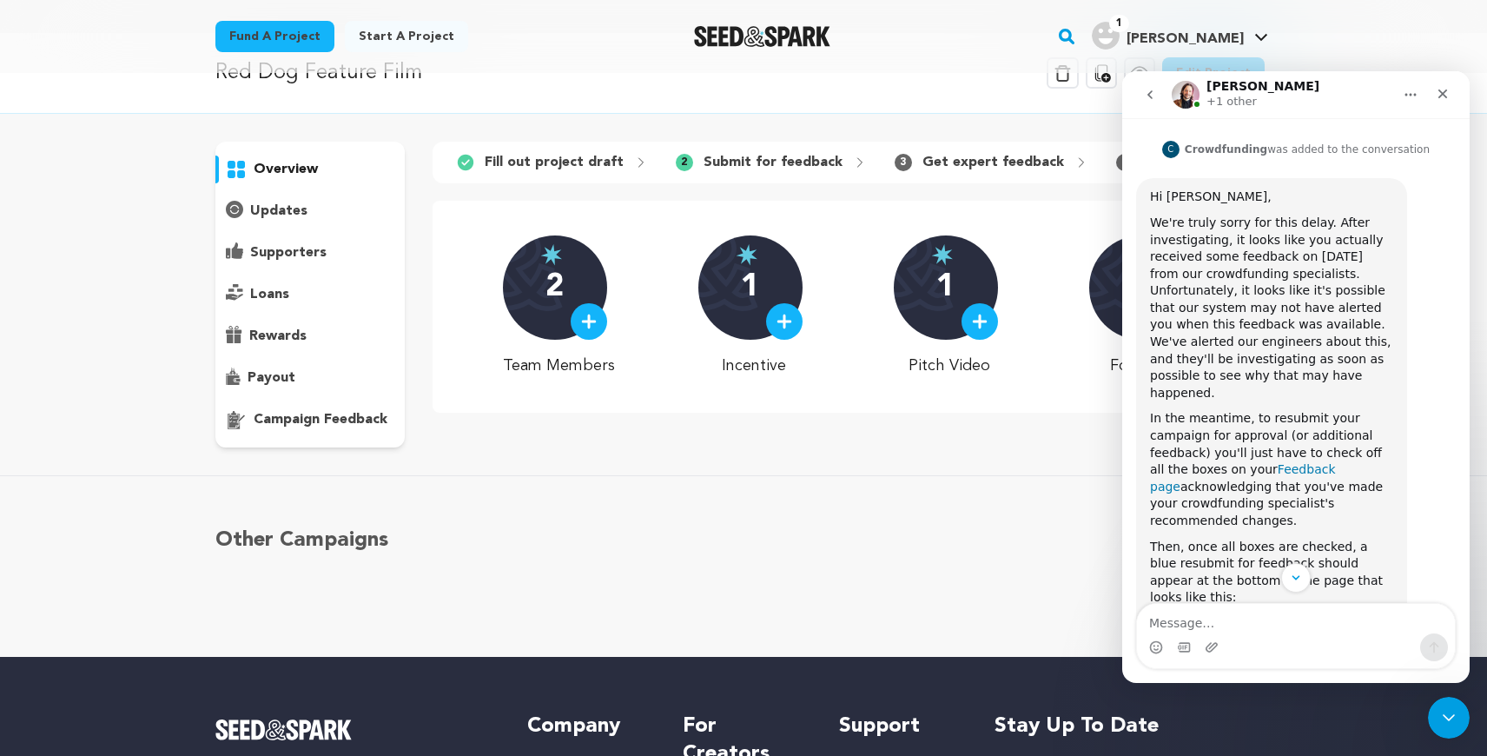
click at [1275, 462] on link "Feedback page" at bounding box center [1243, 477] width 186 height 31
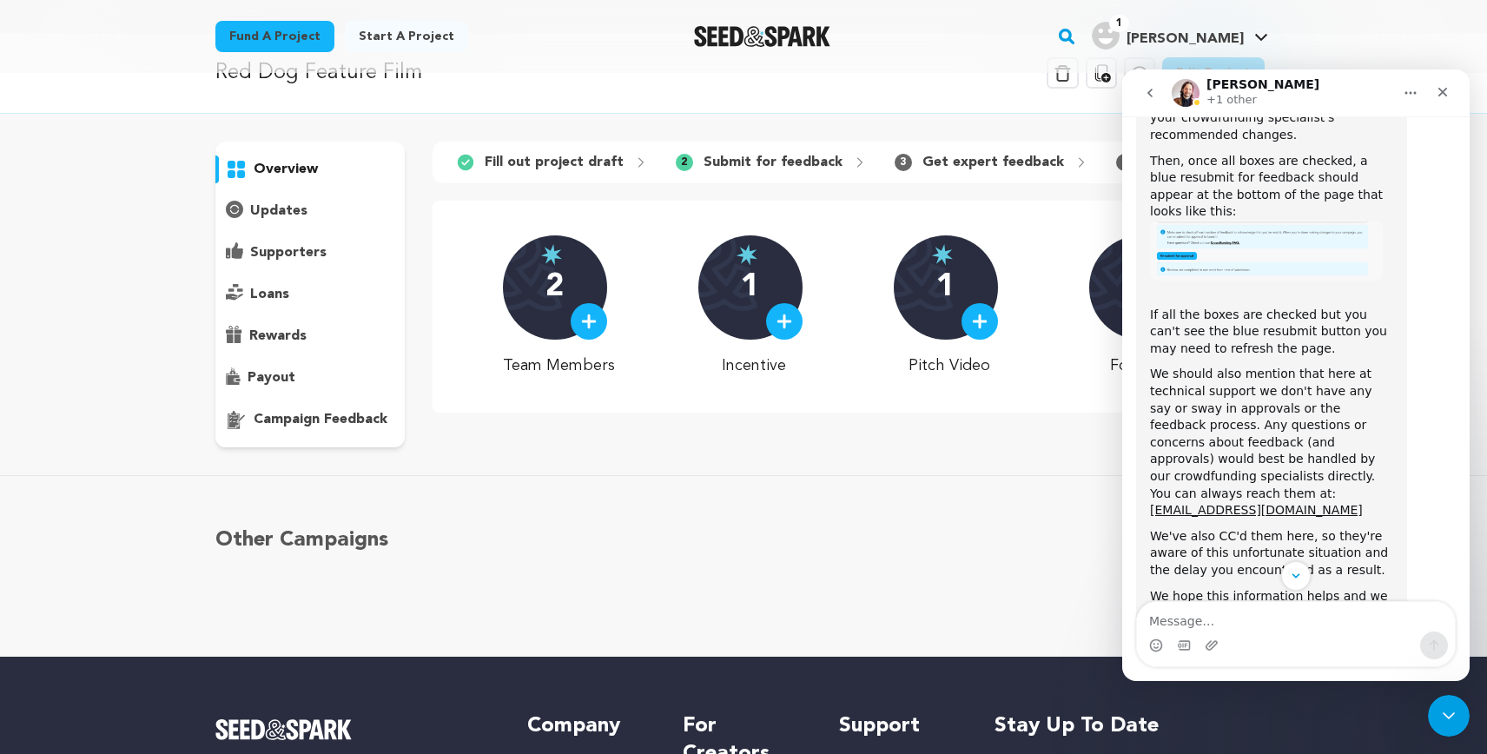
scroll to position [1107, 0]
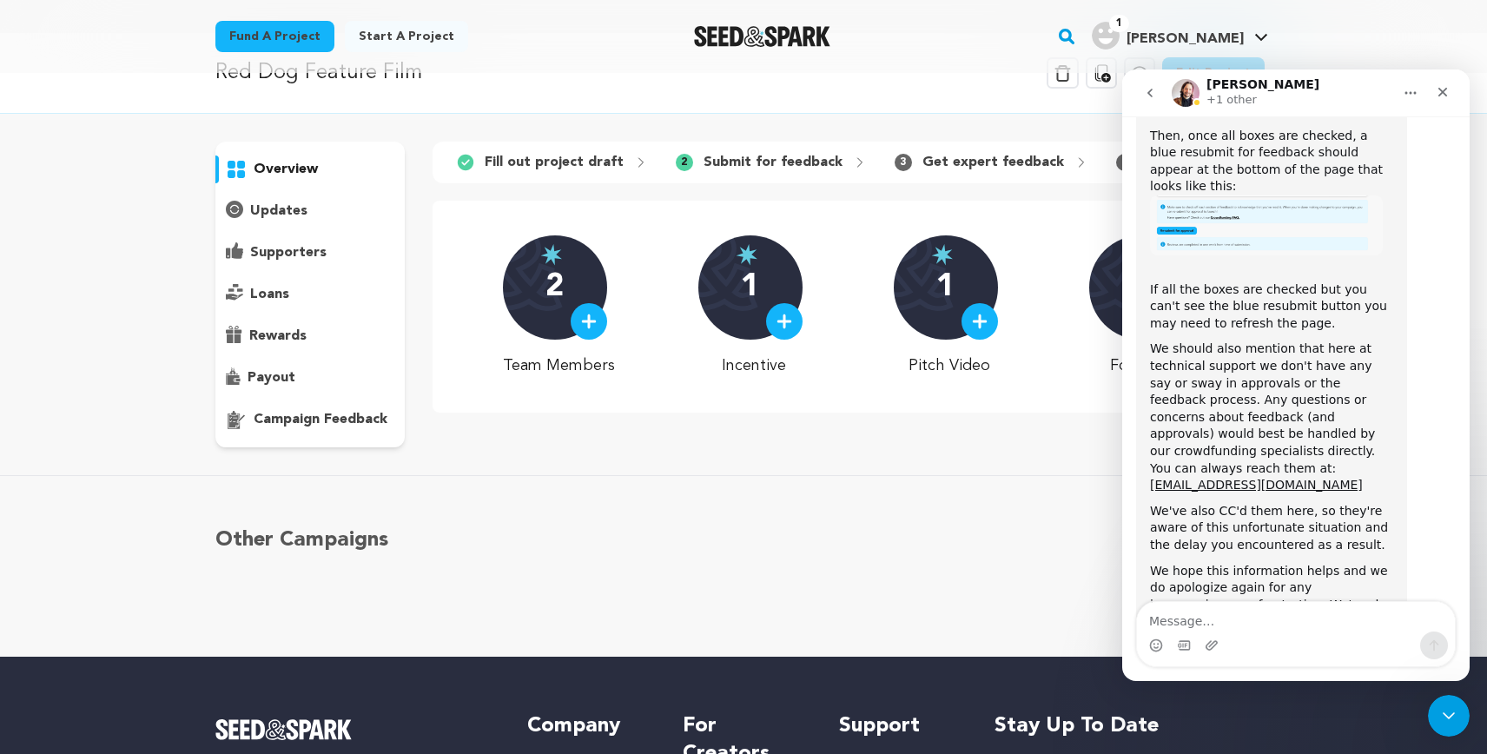
click at [1002, 518] on div "Other Campaigns Carousel Skip to previous slide page Carousel Skip to next slid…" at bounding box center [744, 566] width 1112 height 111
click at [369, 418] on p "campaign feedback" at bounding box center [321, 419] width 134 height 21
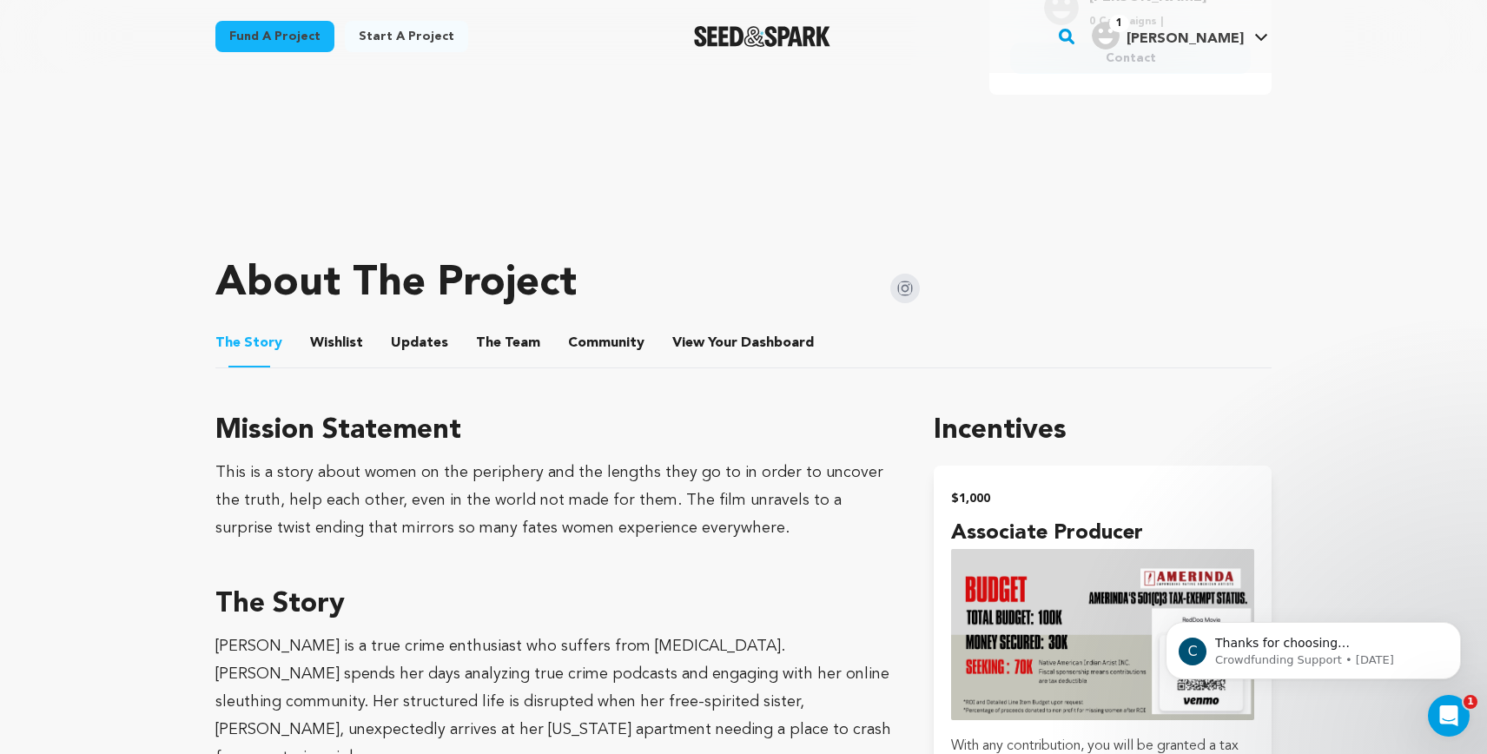
scroll to position [575, 0]
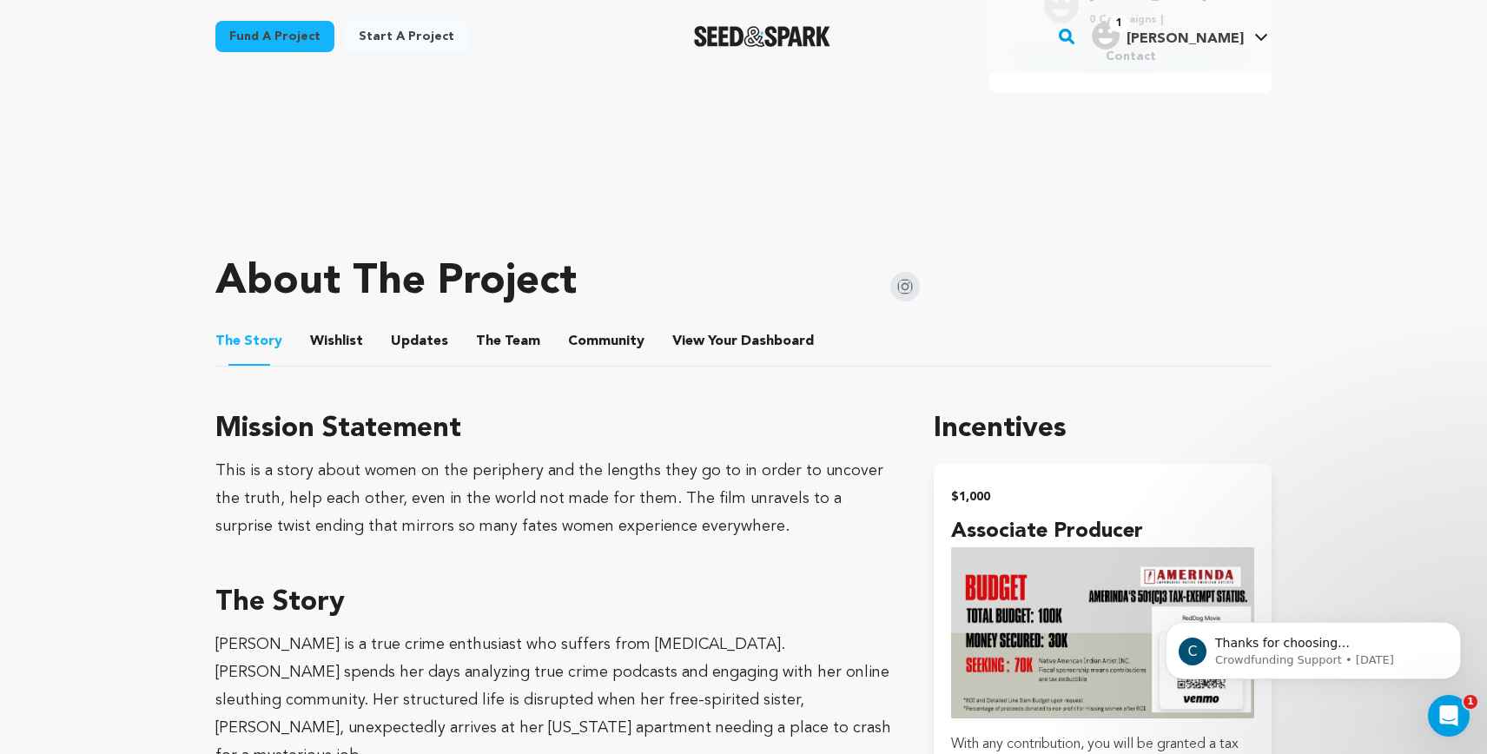
click at [333, 335] on button "Wishlist" at bounding box center [337, 345] width 42 height 42
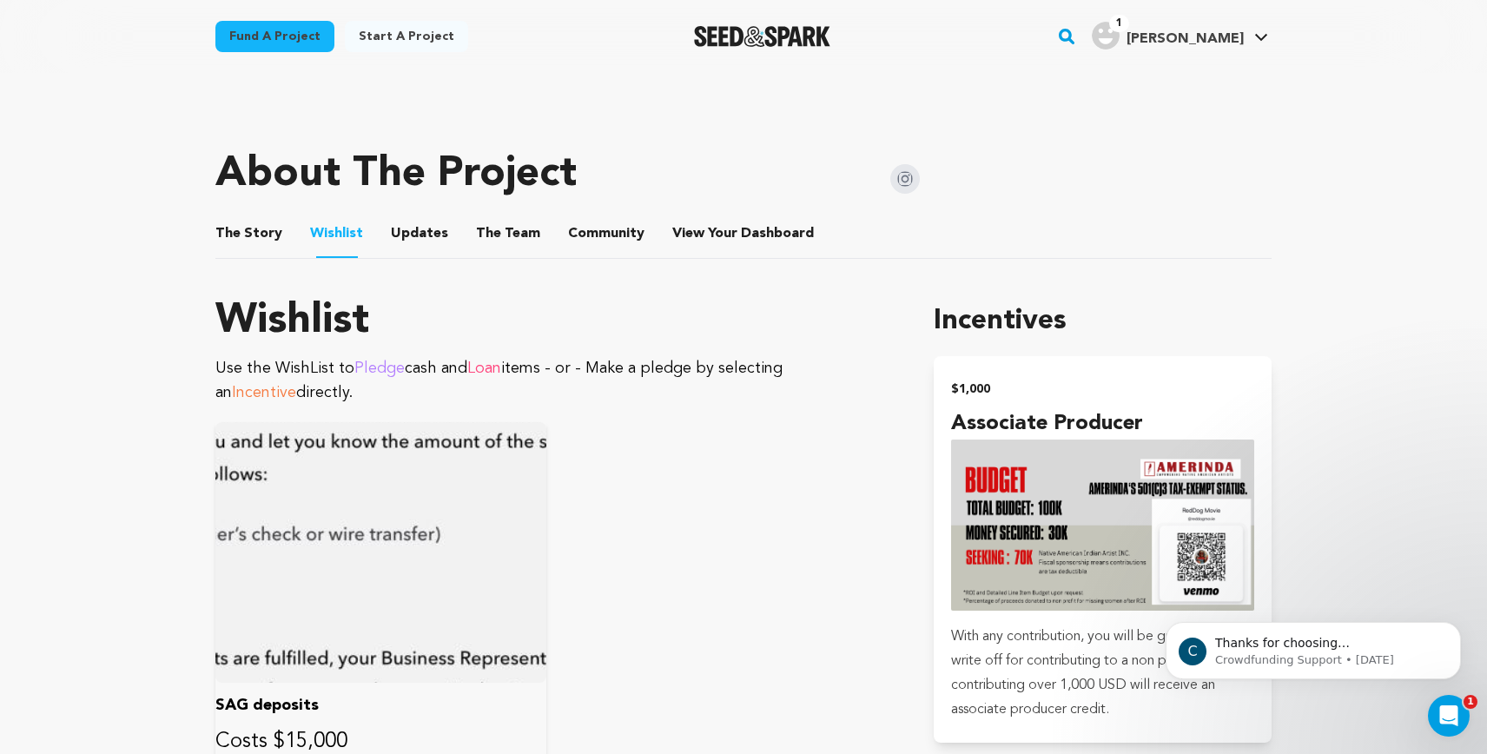
scroll to position [670, 0]
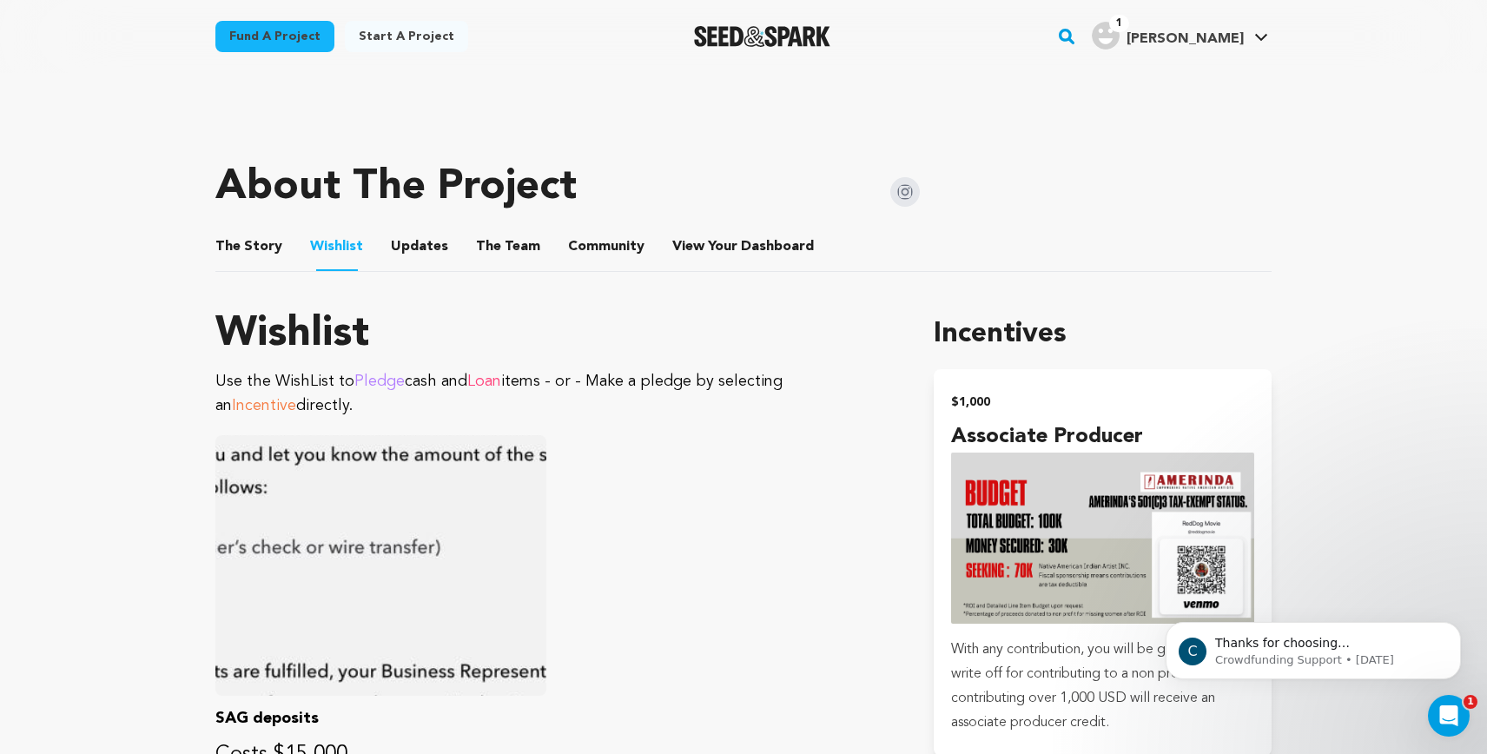
click at [417, 254] on button "Updates" at bounding box center [420, 250] width 42 height 42
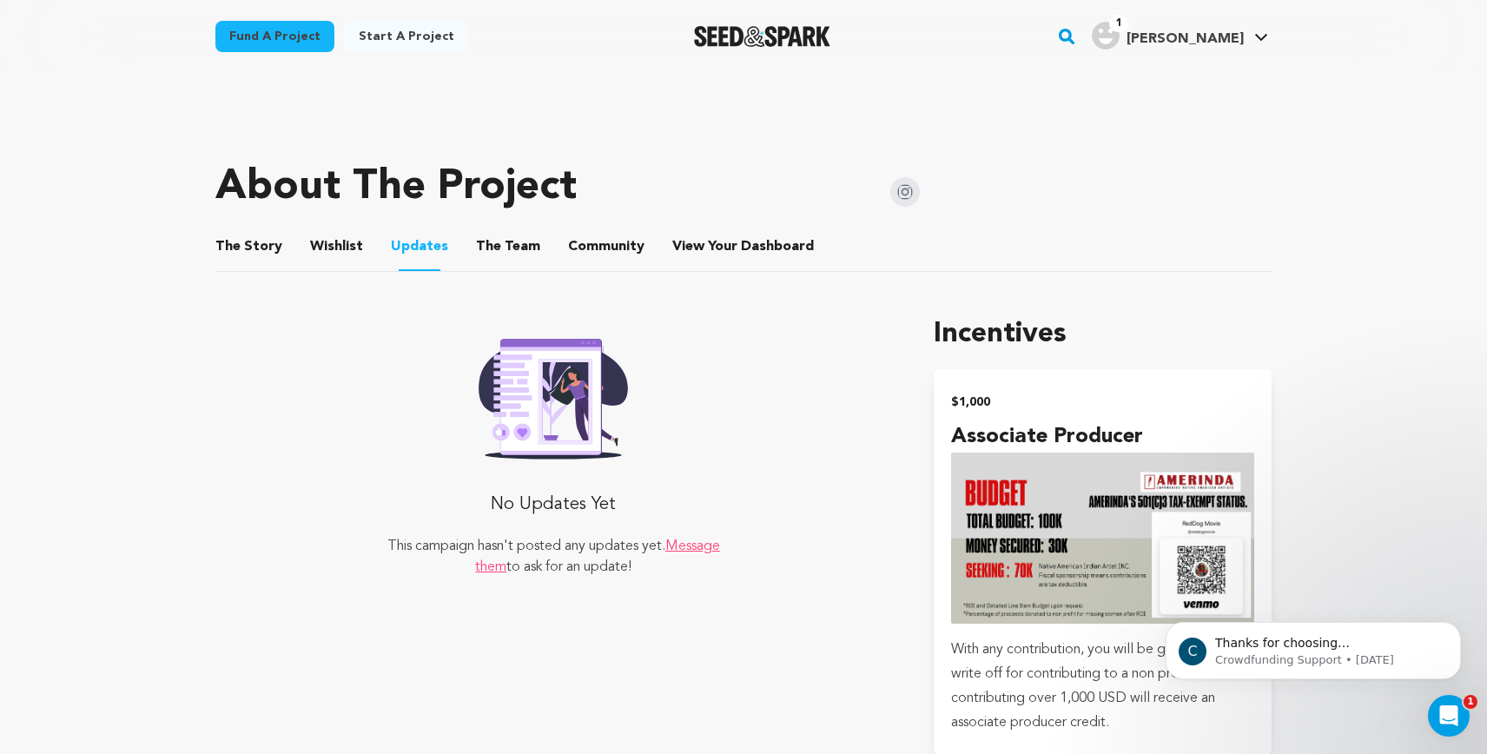
click at [488, 247] on button "The Team" at bounding box center [508, 250] width 42 height 42
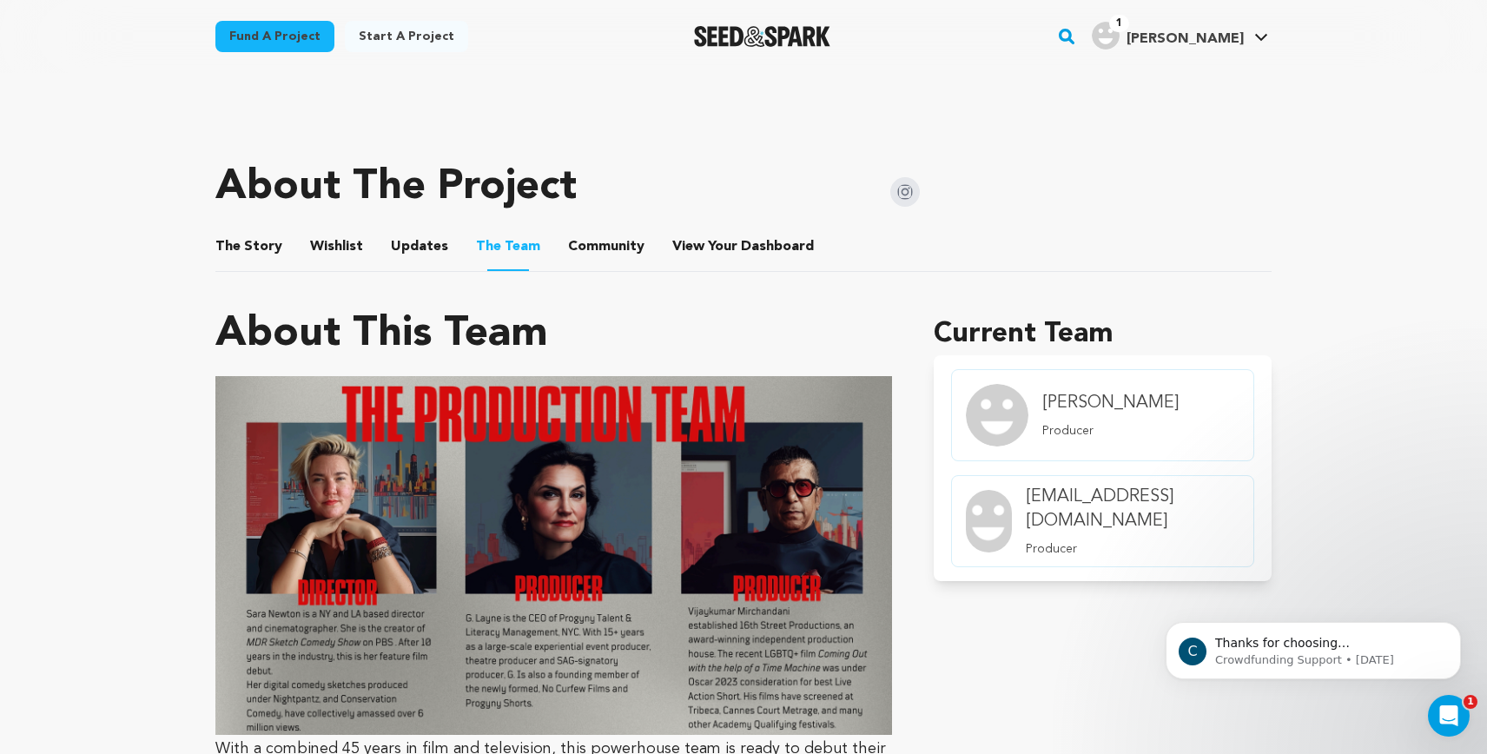
click at [604, 244] on button "Community" at bounding box center [606, 250] width 42 height 42
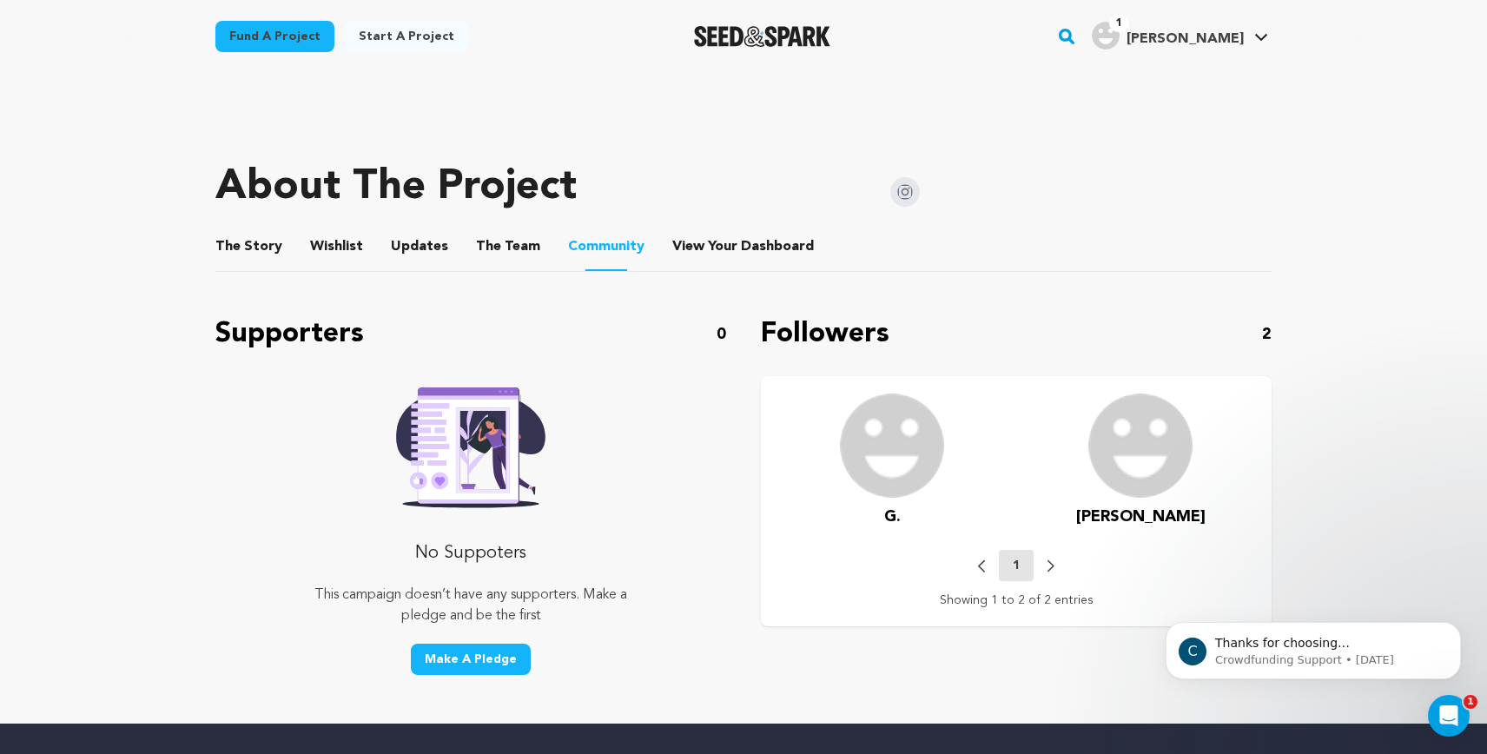
click at [696, 247] on button "View Your Dashboard" at bounding box center [693, 250] width 42 height 42
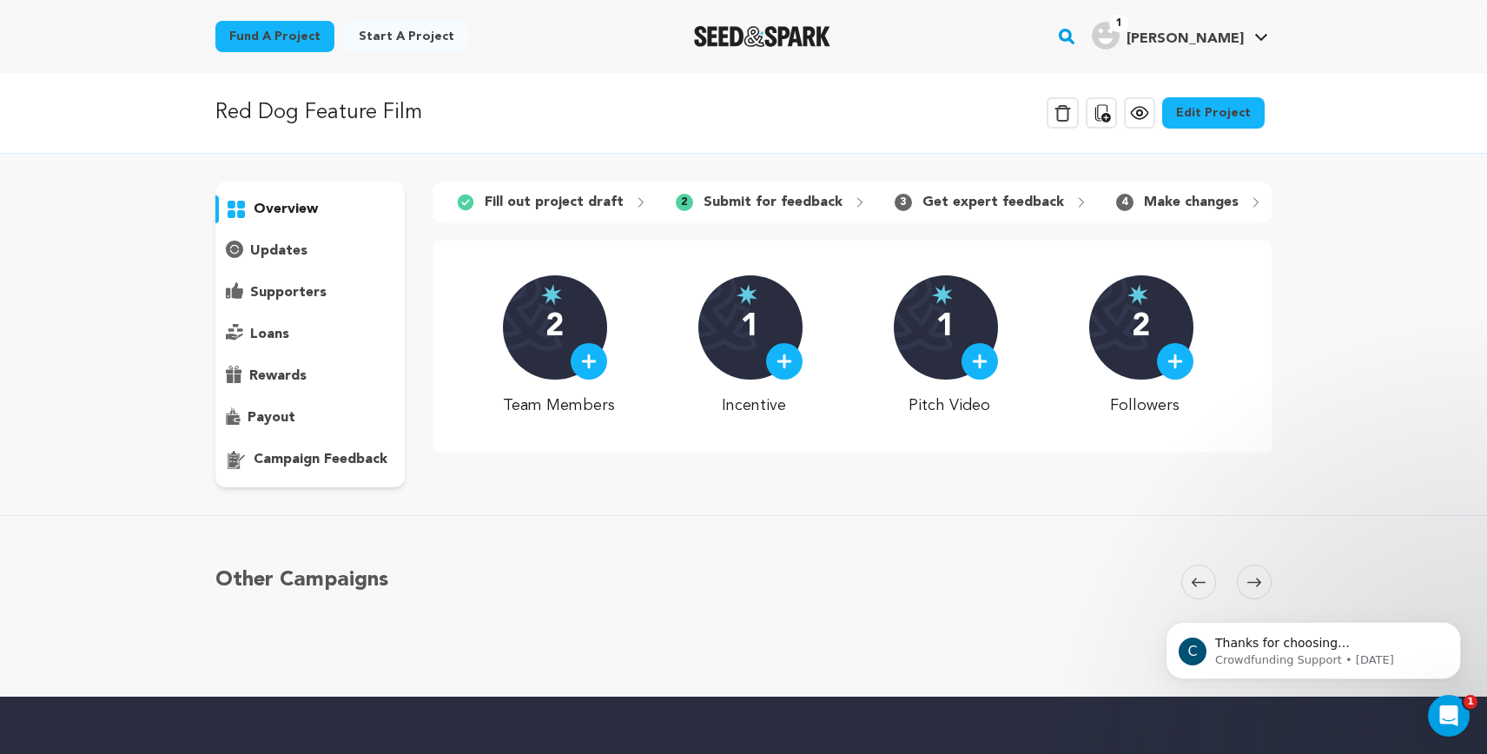
click at [315, 211] on p "overview" at bounding box center [286, 209] width 64 height 21
click at [1142, 116] on icon at bounding box center [1139, 112] width 5 height 5
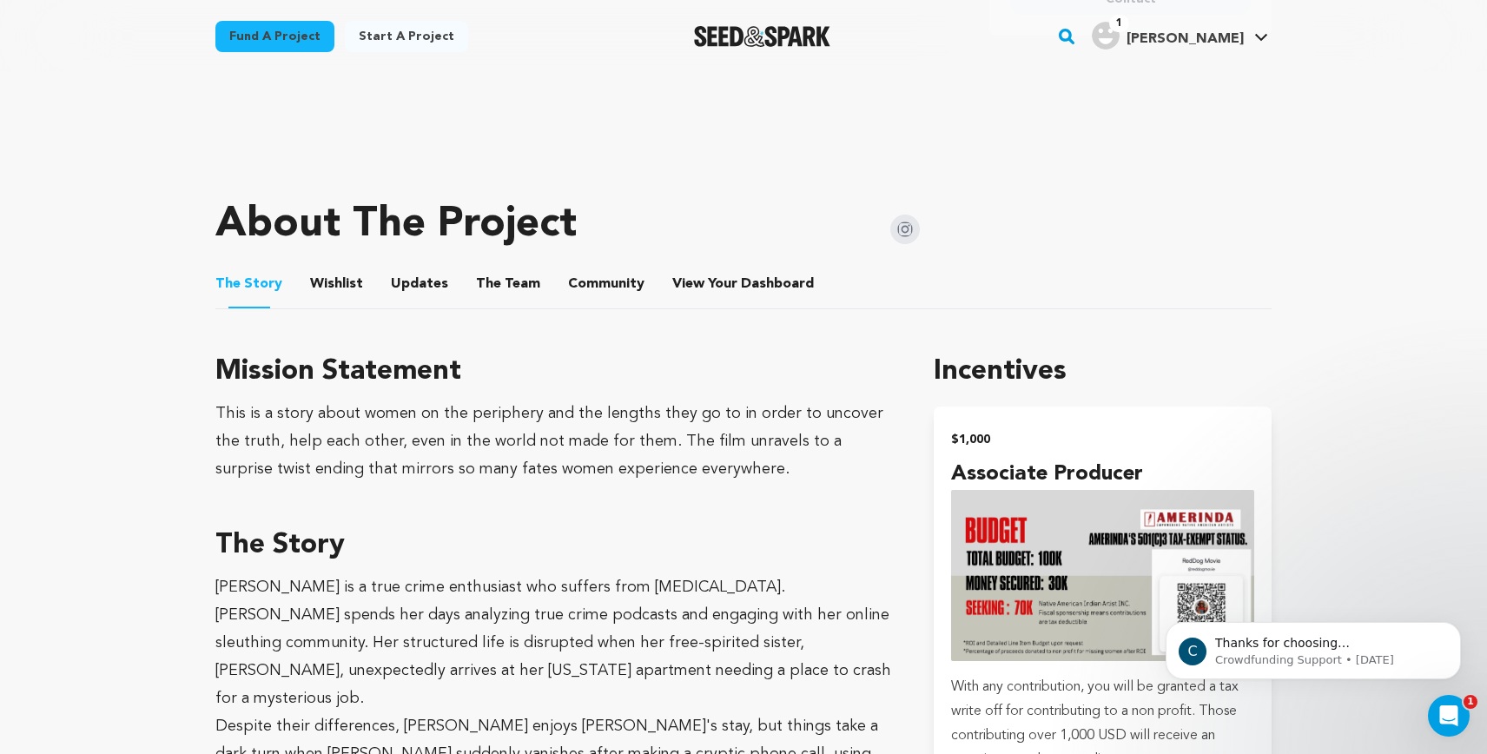
scroll to position [612, 0]
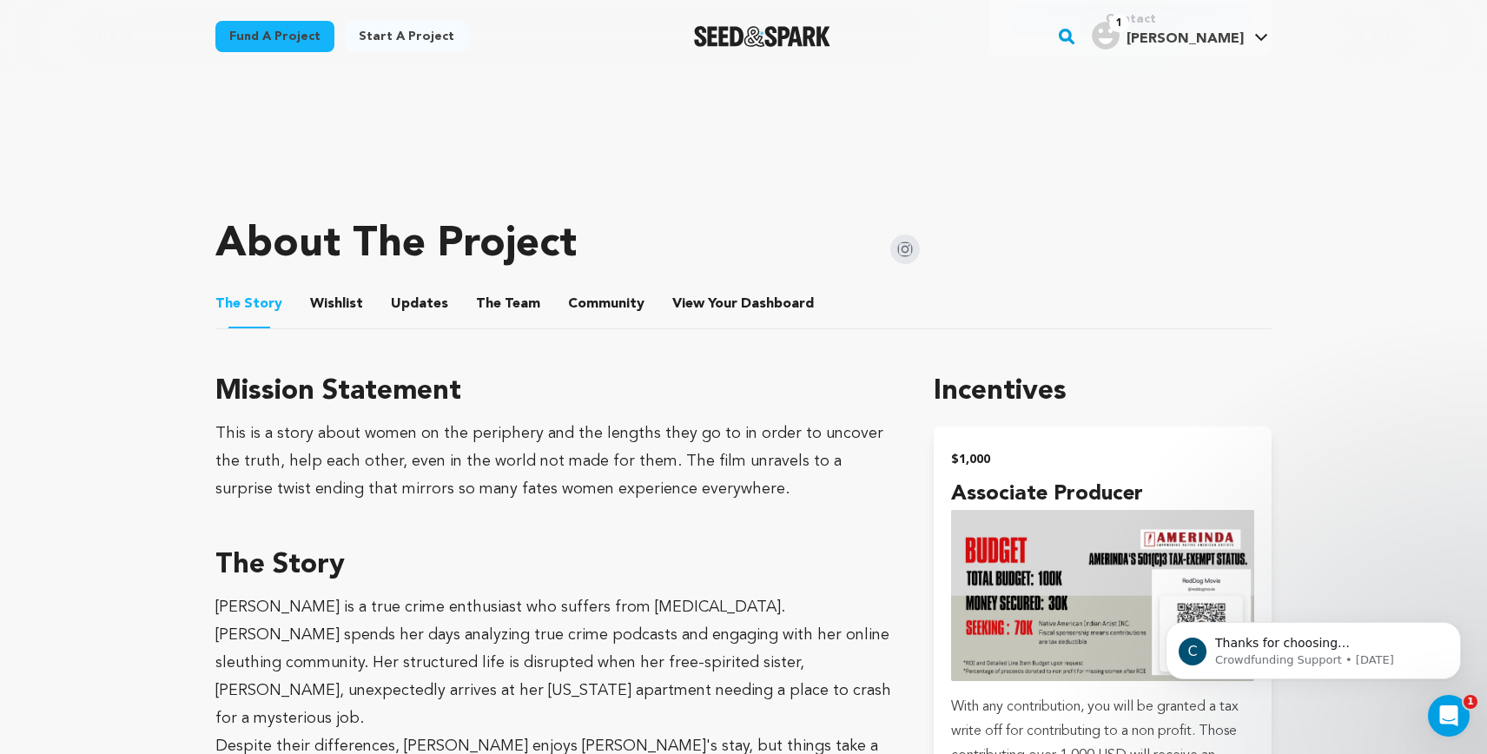
click at [906, 247] on img at bounding box center [905, 249] width 30 height 30
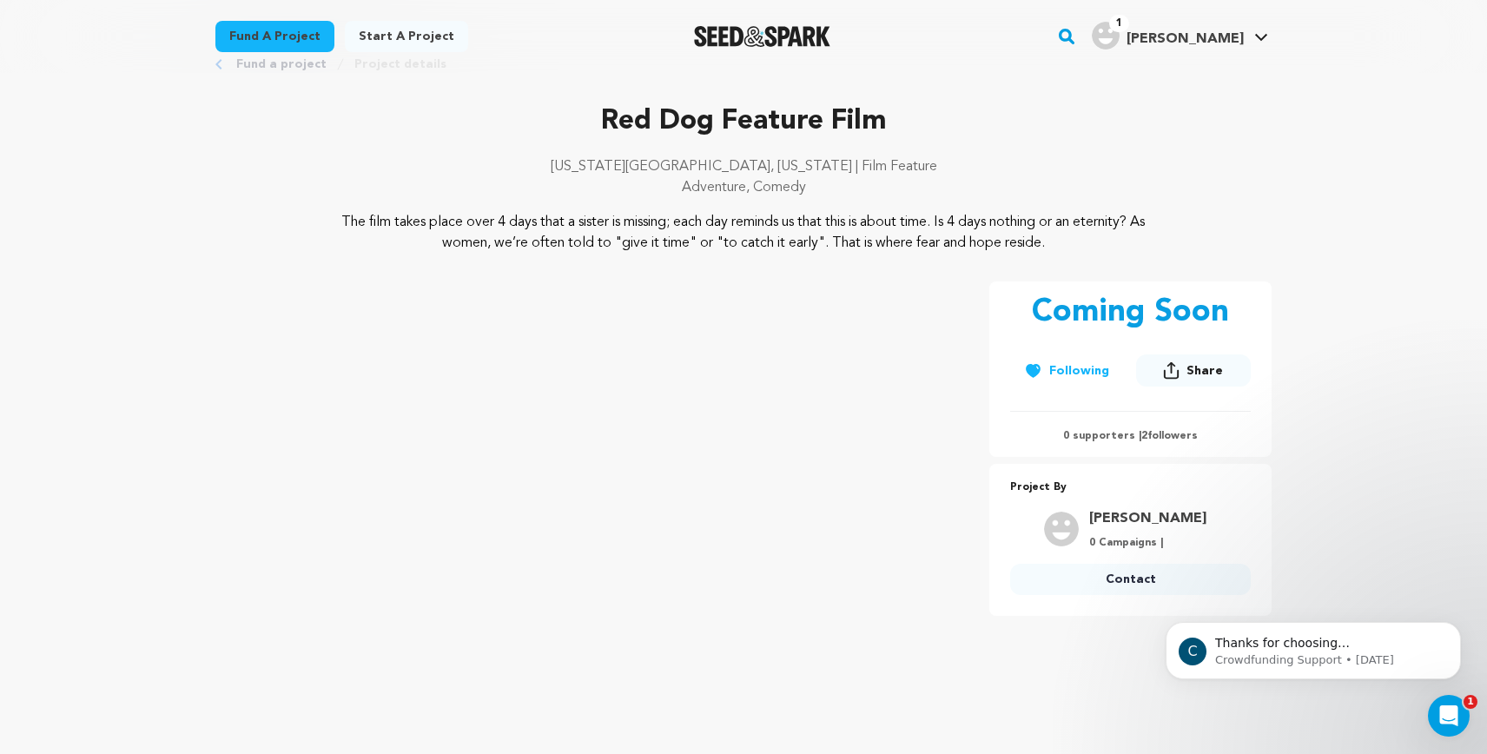
scroll to position [59, 0]
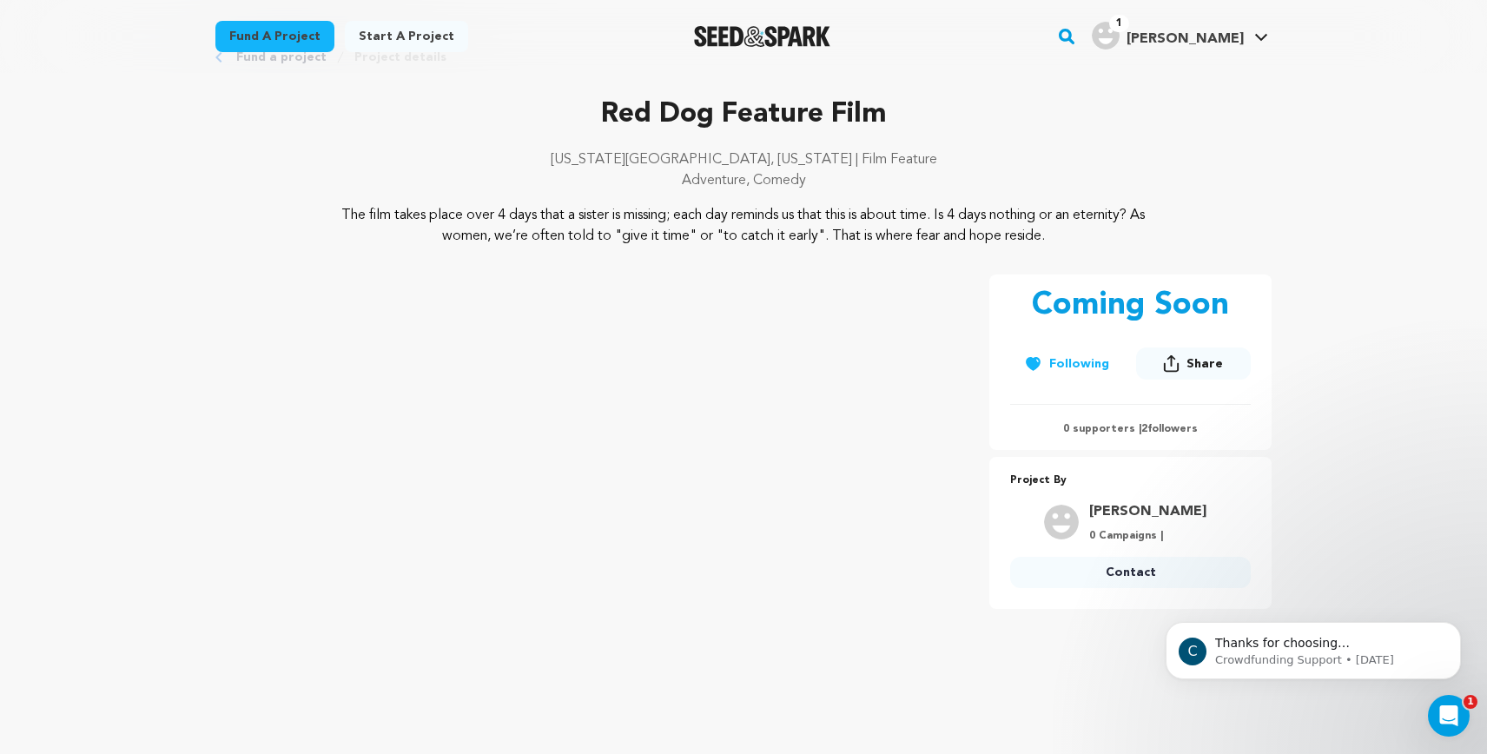
click at [1146, 508] on link "[PERSON_NAME]" at bounding box center [1147, 511] width 117 height 21
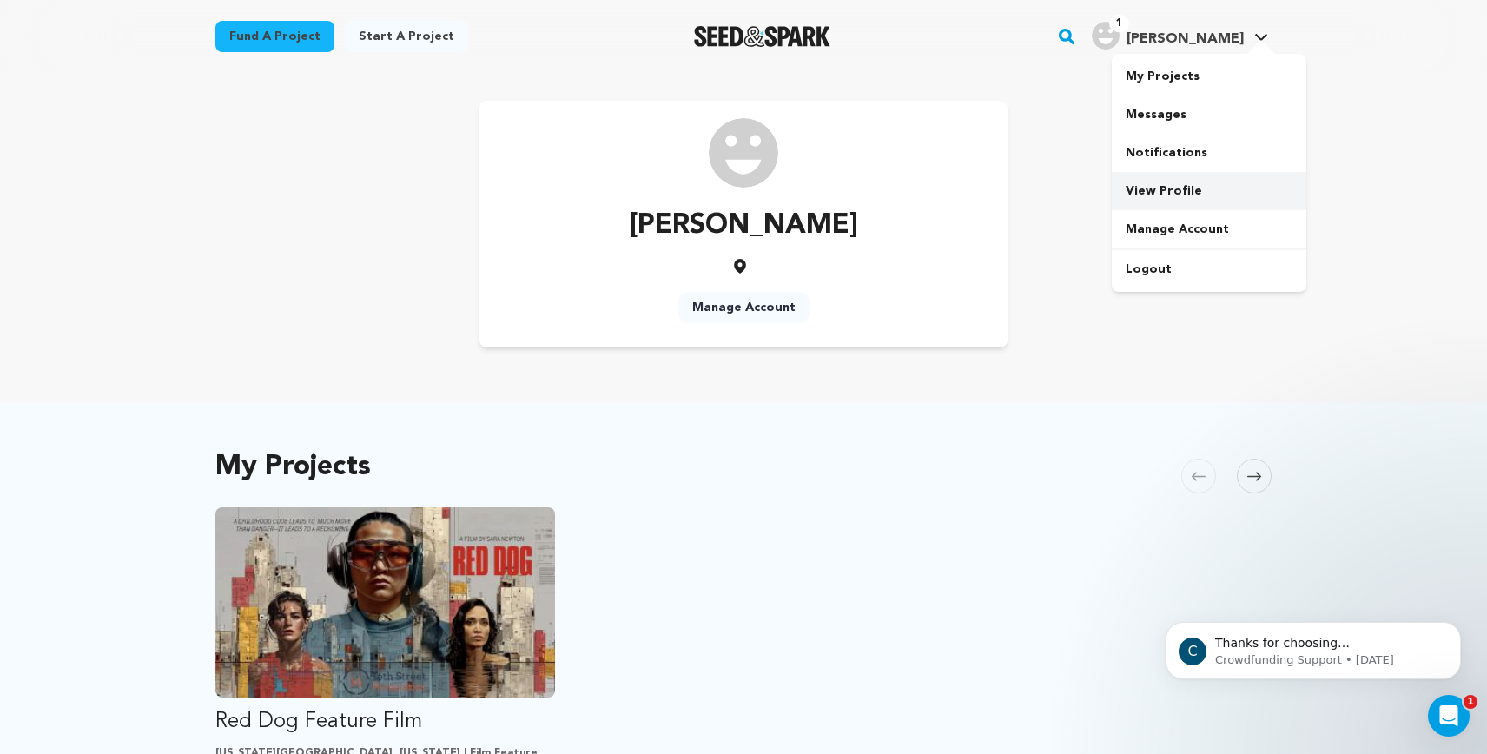
click at [1153, 188] on link "View Profile" at bounding box center [1209, 191] width 195 height 38
click at [724, 313] on link "Manage Account" at bounding box center [743, 307] width 131 height 31
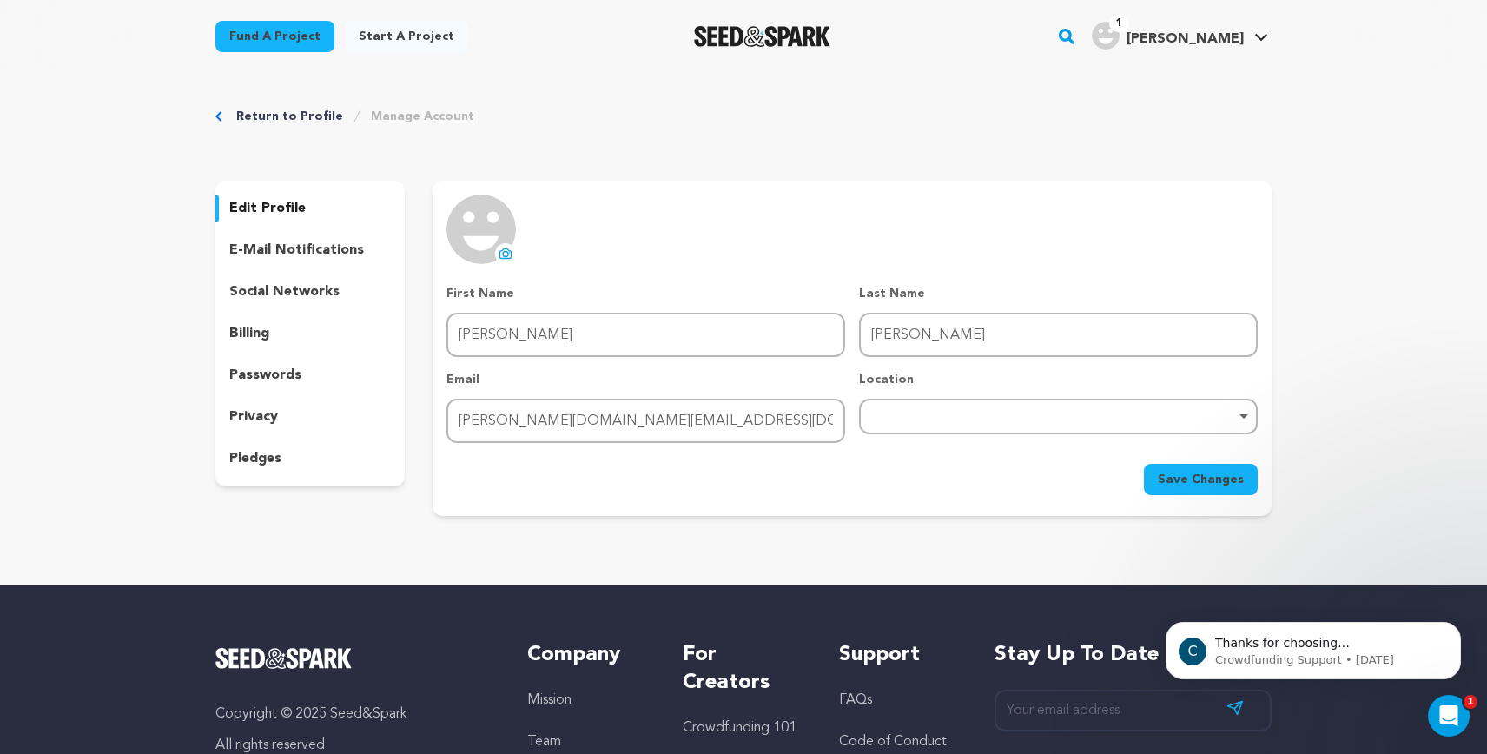
click at [503, 259] on icon at bounding box center [505, 254] width 14 height 14
click at [499, 255] on icon at bounding box center [505, 254] width 14 height 14
click at [506, 261] on button "uploading spinner upload profile image" at bounding box center [505, 253] width 21 height 21
click at [1213, 480] on span "Save Changes" at bounding box center [1201, 479] width 86 height 17
click at [309, 248] on p "e-mail notifications" at bounding box center [296, 250] width 135 height 21
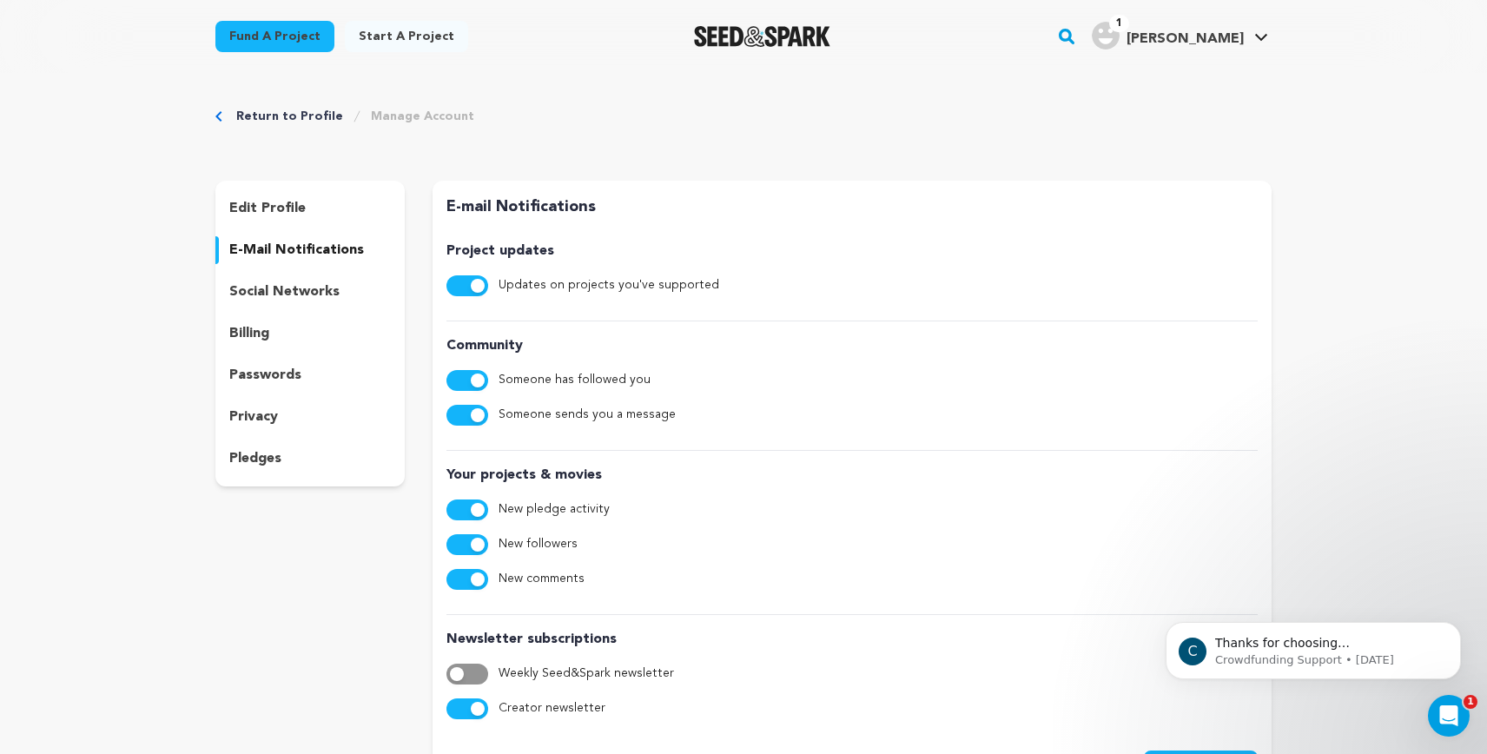
click at [254, 333] on p "billing" at bounding box center [249, 333] width 40 height 21
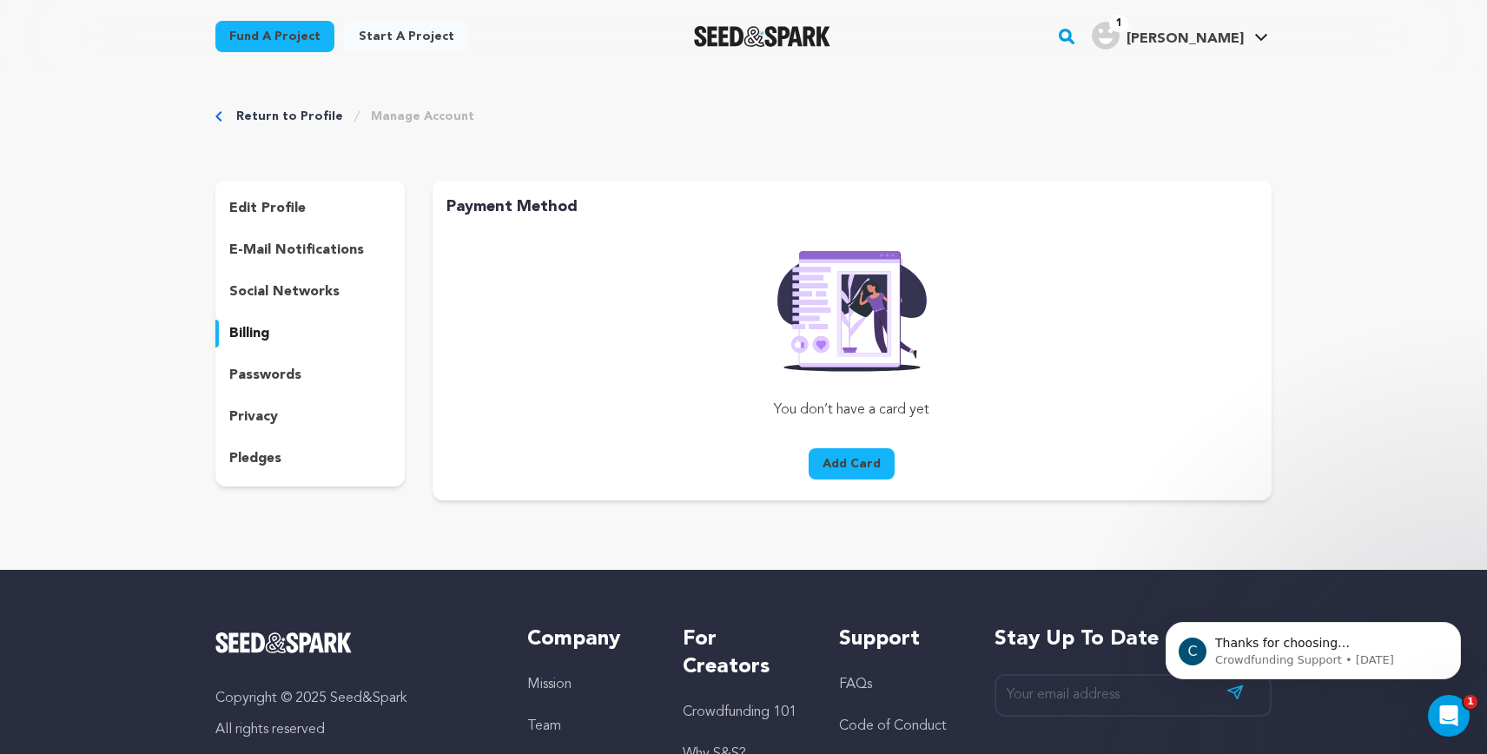
click at [274, 116] on link "Return to Profile" at bounding box center [289, 116] width 107 height 17
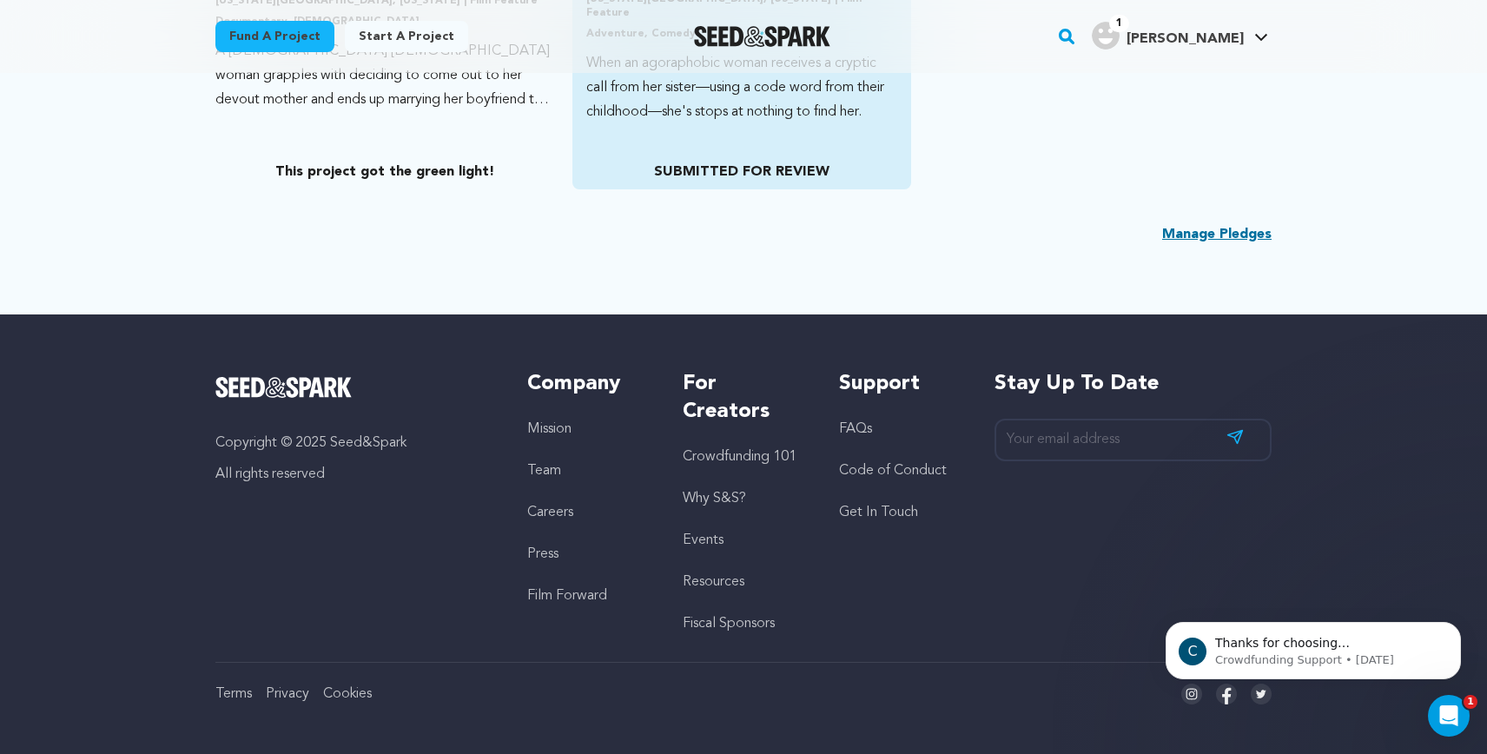
scroll to position [1352, 0]
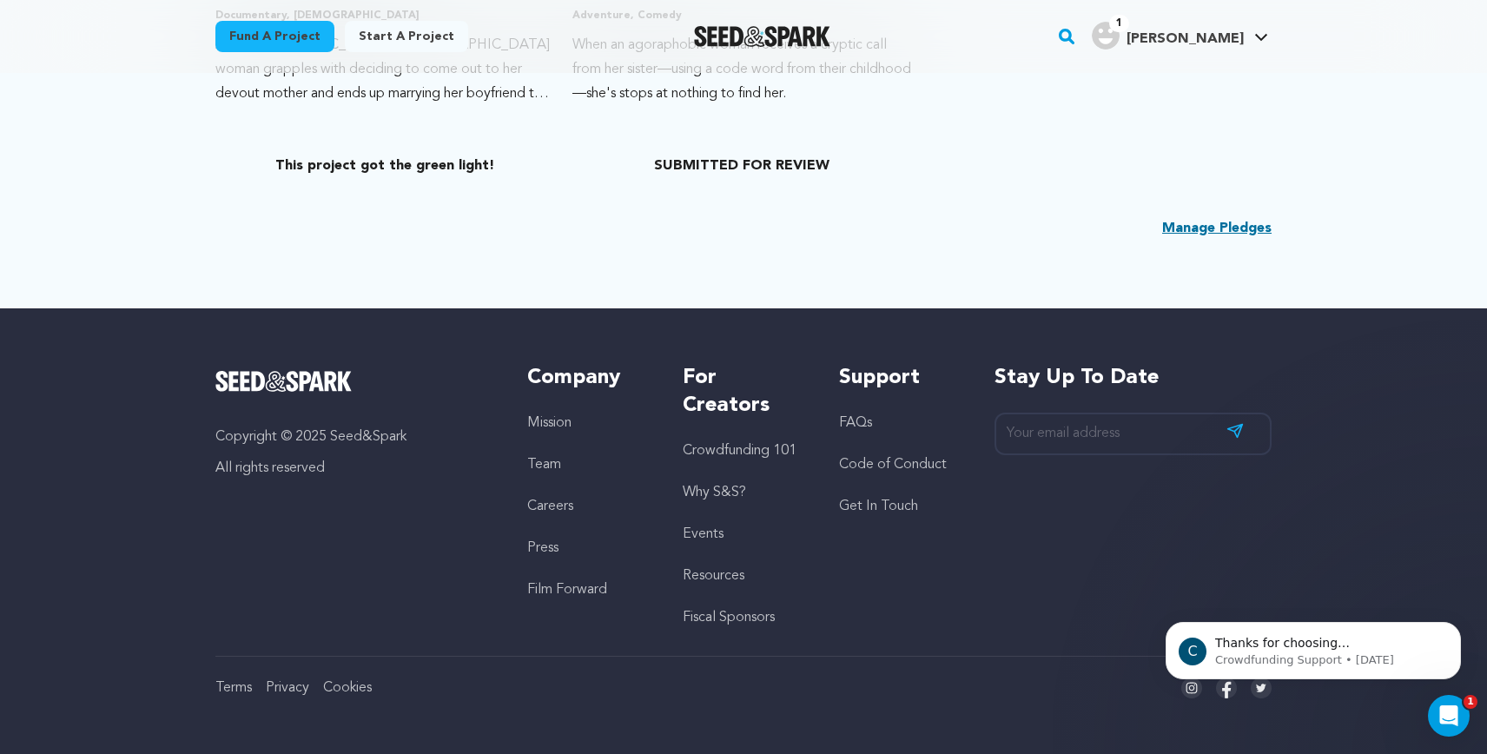
click at [884, 505] on link "Get In Touch" at bounding box center [878, 506] width 79 height 14
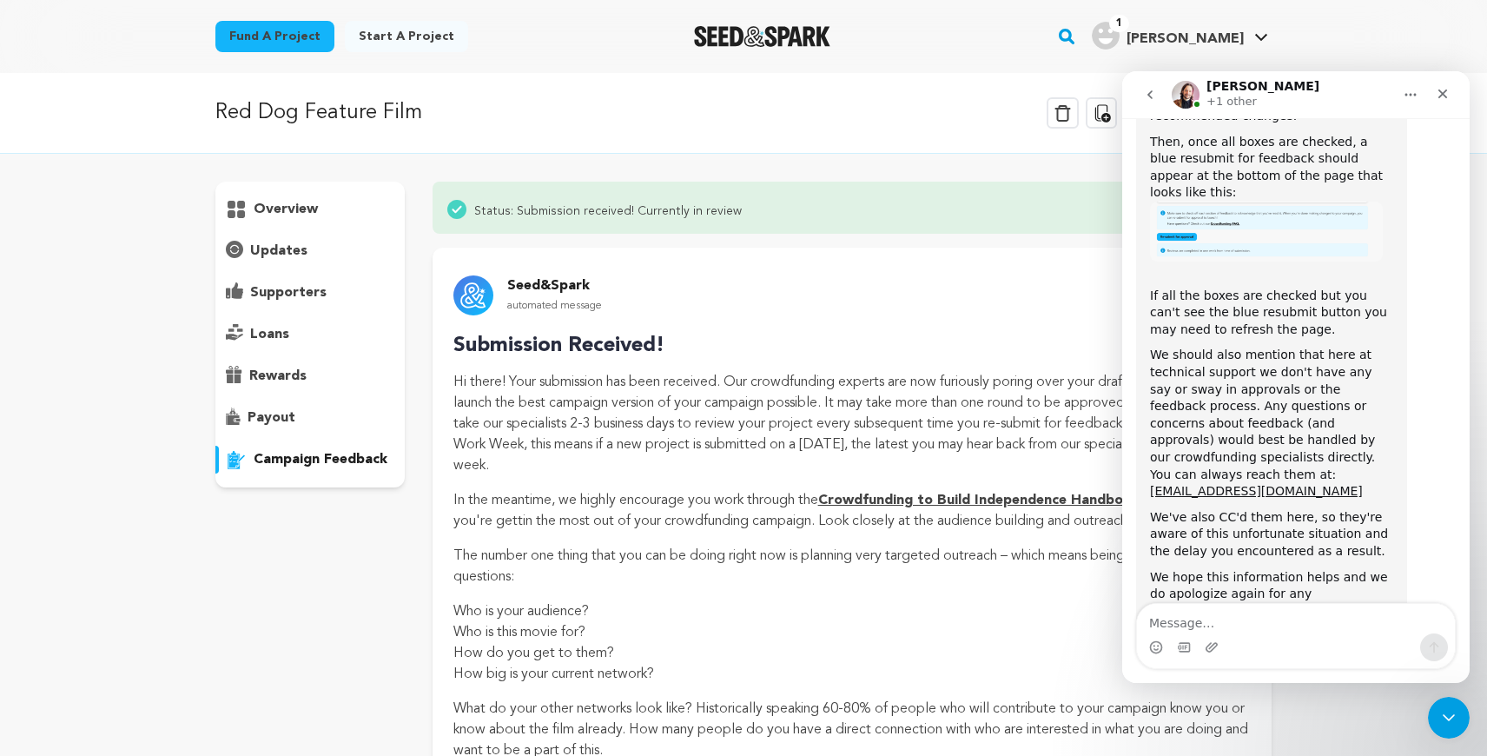
scroll to position [1079, 0]
click at [981, 424] on p "Hi there! Your submission has been received. Our crowdfunding experts are now f…" at bounding box center [851, 424] width 797 height 104
click at [947, 258] on div "Seed&Spark automated message [DATE] 6:20PM PST Submission Received! In the mean…" at bounding box center [851, 622] width 839 height 749
click at [1303, 661] on div "Thank you and all the best" at bounding box center [1271, 669] width 243 height 17
click at [1280, 567] on div "We hope this information helps and we do apologize again for any inconvenience …" at bounding box center [1271, 609] width 243 height 85
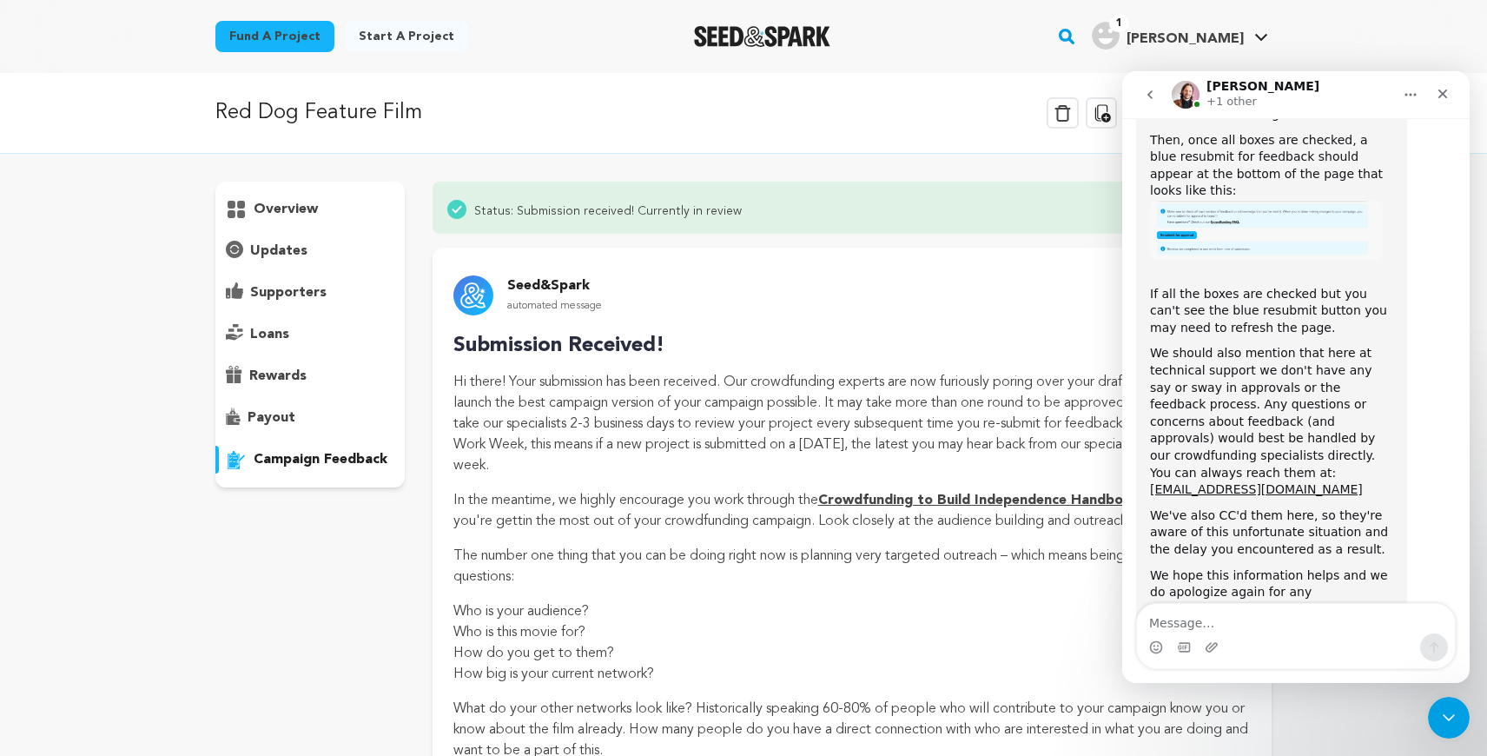
click at [1280, 567] on div "We hope this information helps and we do apologize again for any inconvenience …" at bounding box center [1271, 609] width 243 height 85
click at [928, 584] on p "The number one thing that you can be doing right now is planning very targeted …" at bounding box center [851, 566] width 797 height 42
click at [1459, 709] on div "Close Intercom Messenger" at bounding box center [1446, 715] width 42 height 42
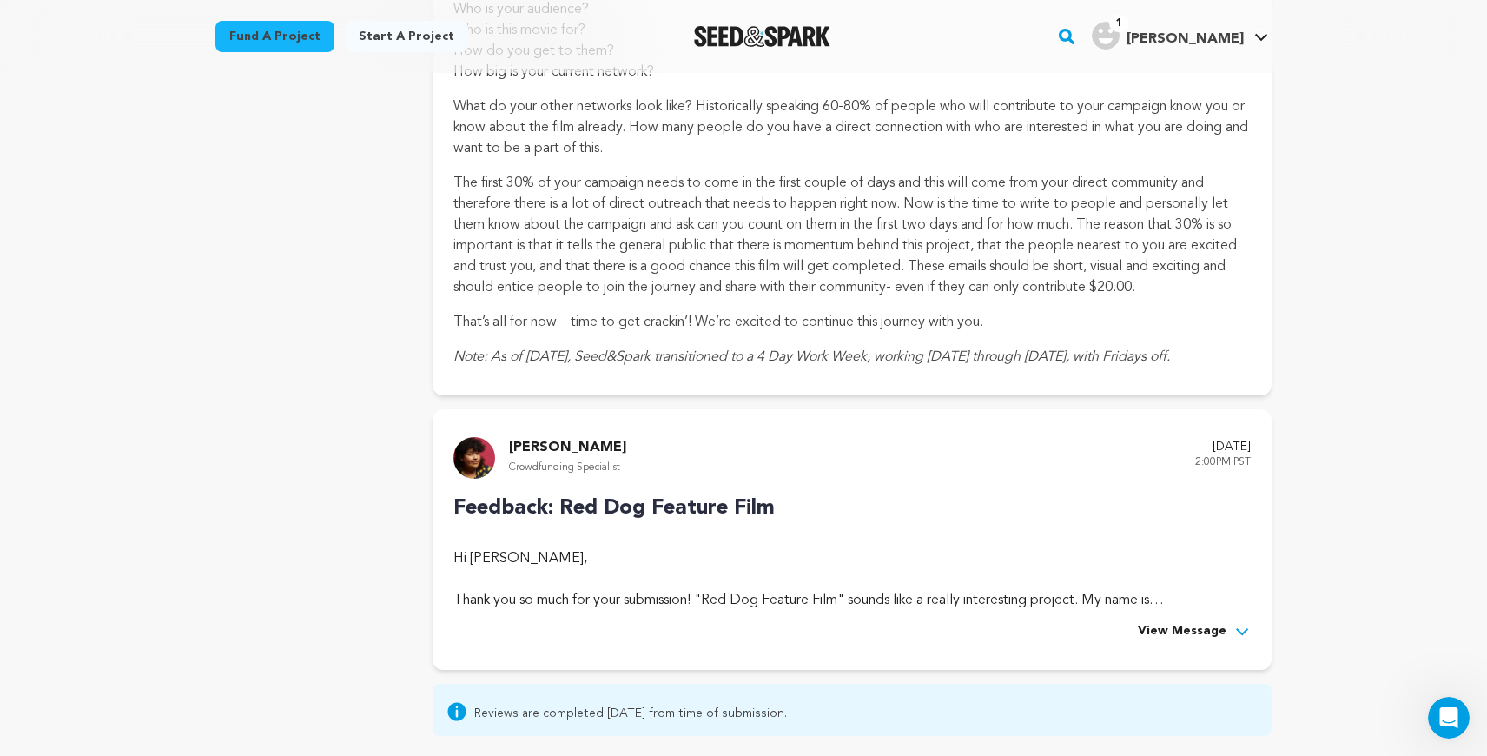
scroll to position [604, 0]
click at [1199, 627] on span "View Message" at bounding box center [1182, 629] width 89 height 21
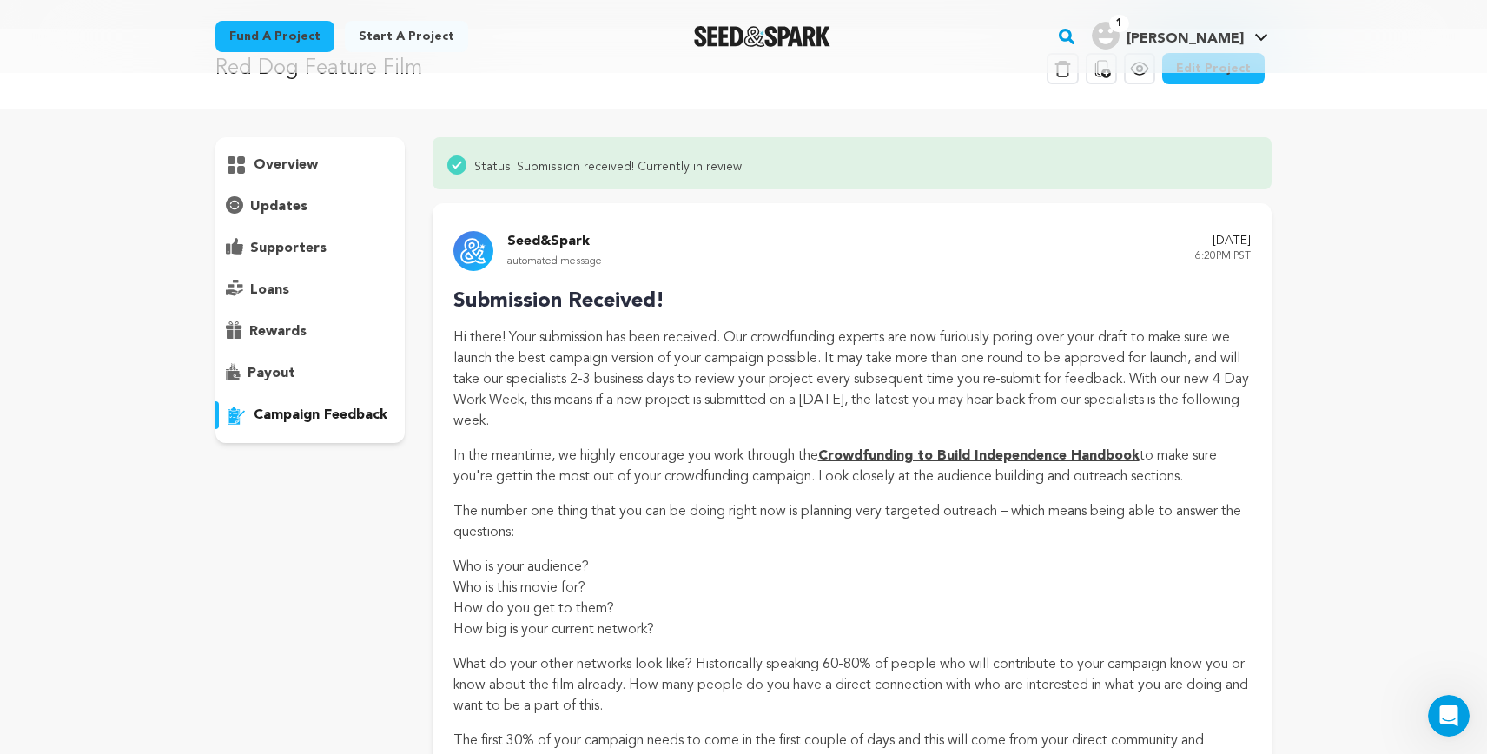
scroll to position [0, 0]
